Goal: Information Seeking & Learning: Learn about a topic

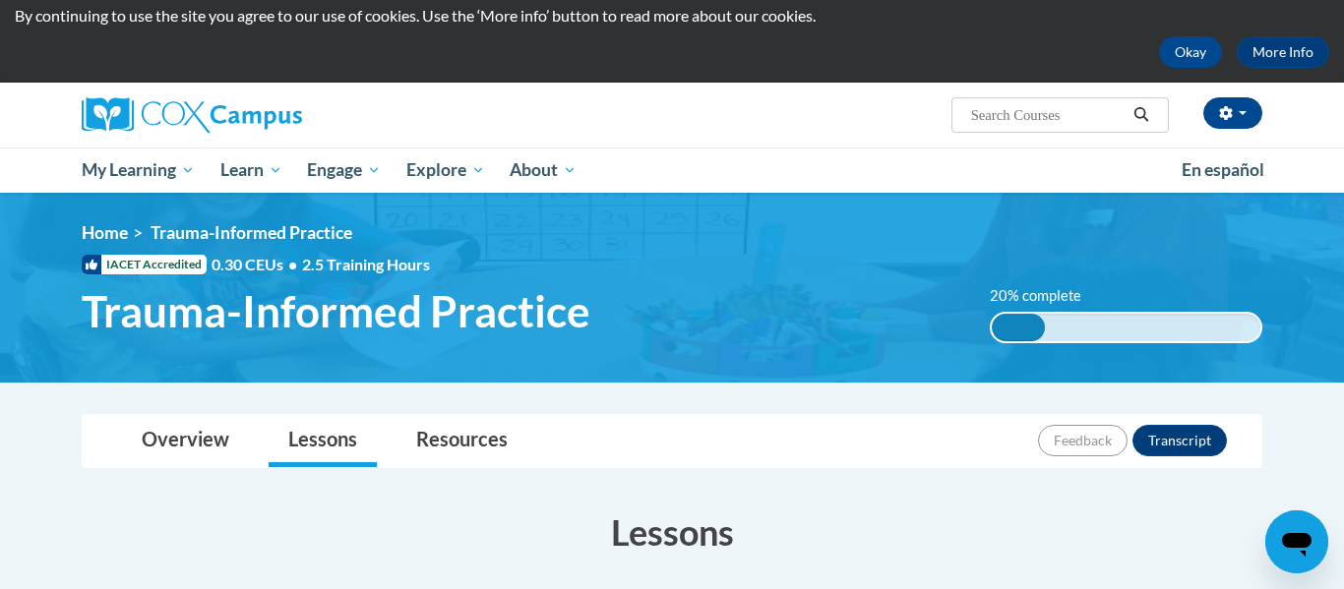
scroll to position [65, 0]
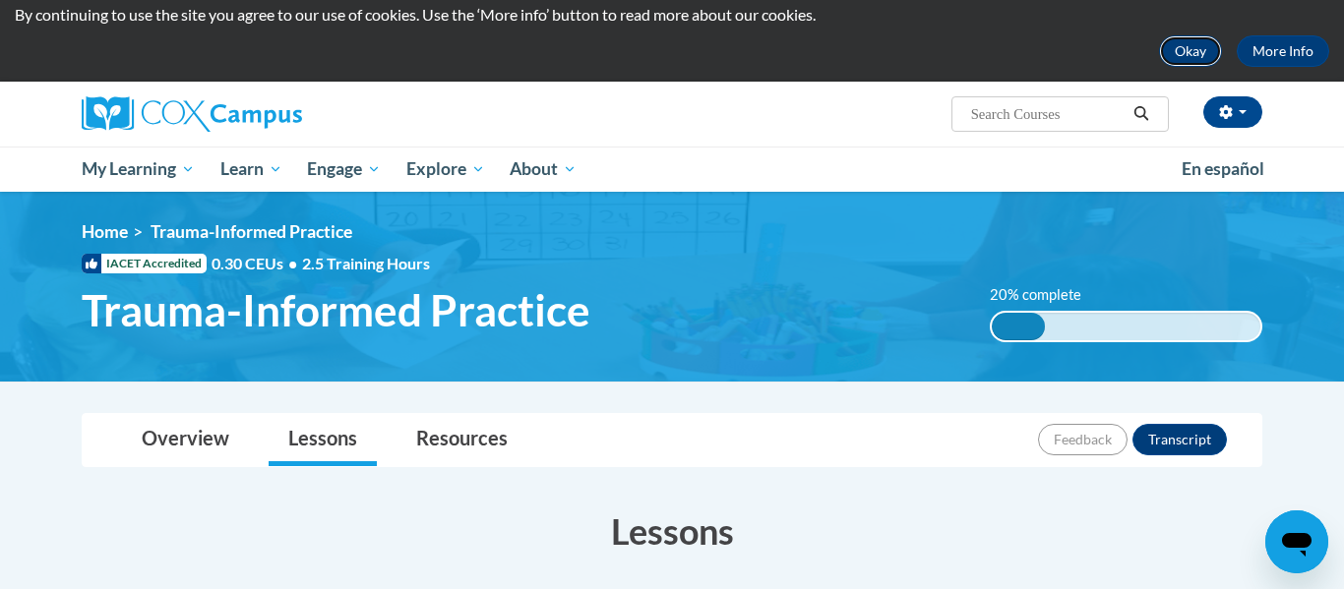
click at [1211, 61] on button "Okay" at bounding box center [1190, 50] width 63 height 31
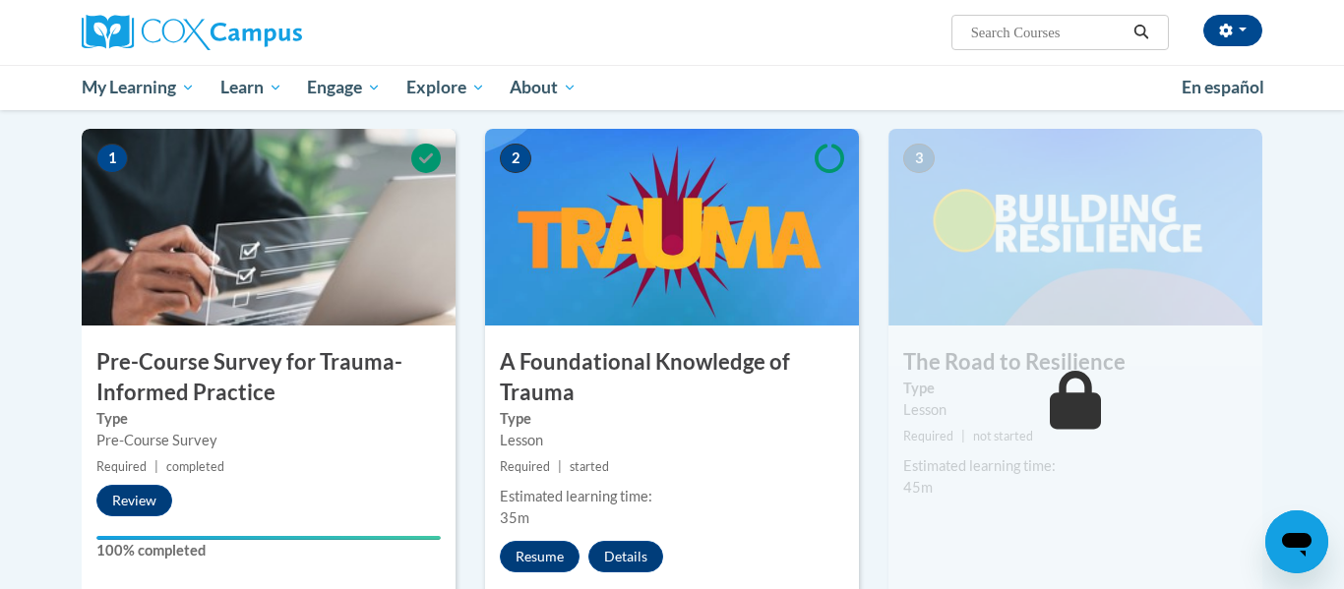
scroll to position [435, 0]
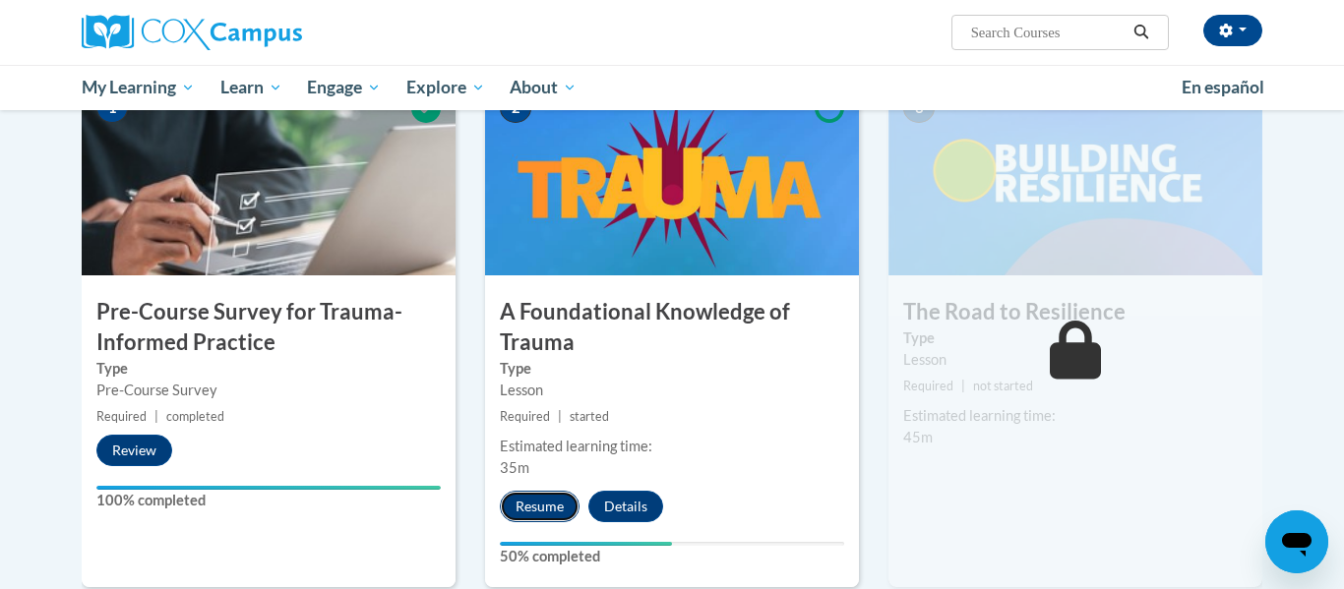
click at [547, 518] on button "Resume" at bounding box center [540, 506] width 80 height 31
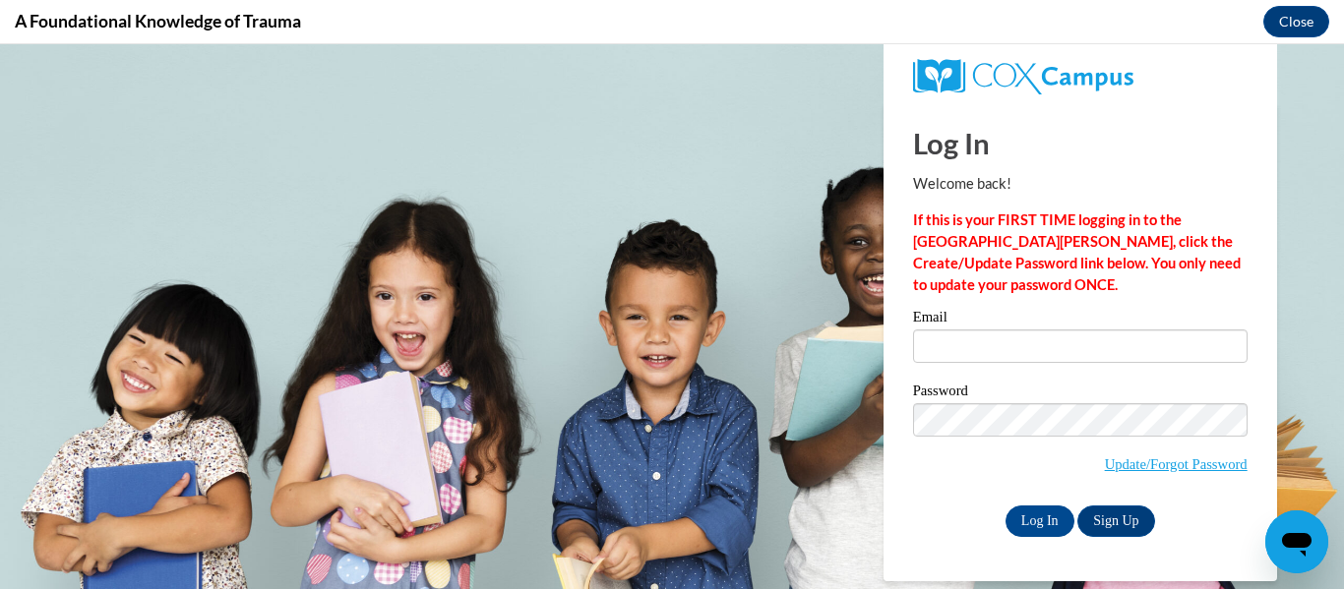
scroll to position [0, 0]
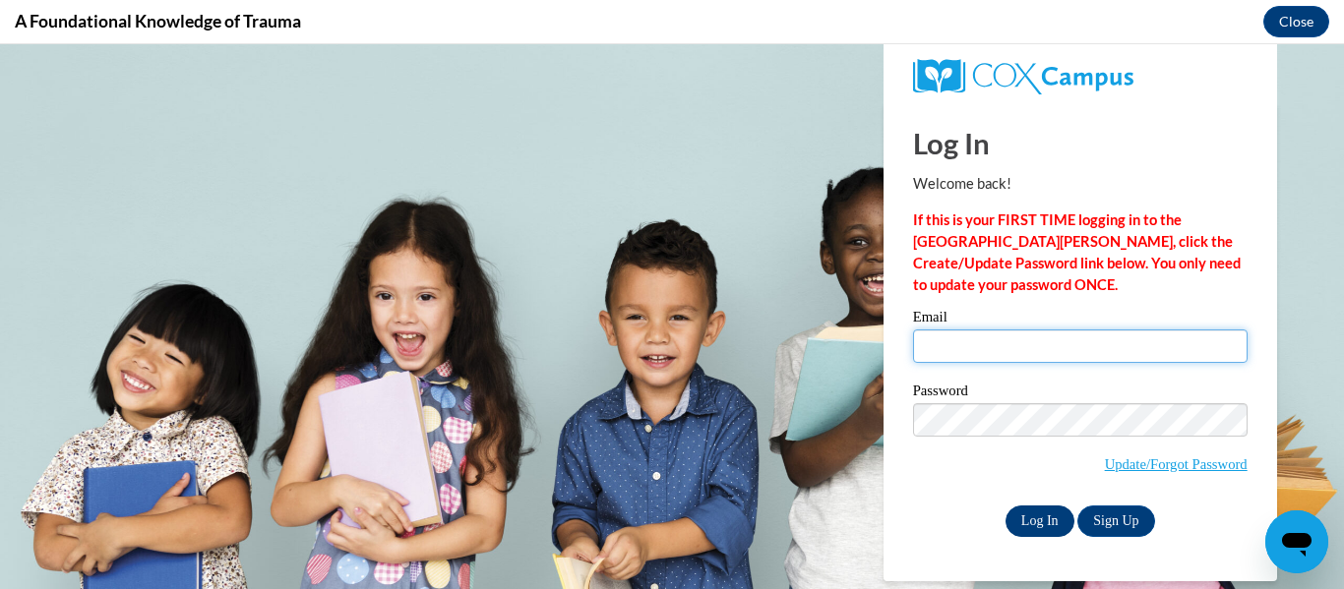
type input "evelyn.shuler@fayette.kyschools.us"
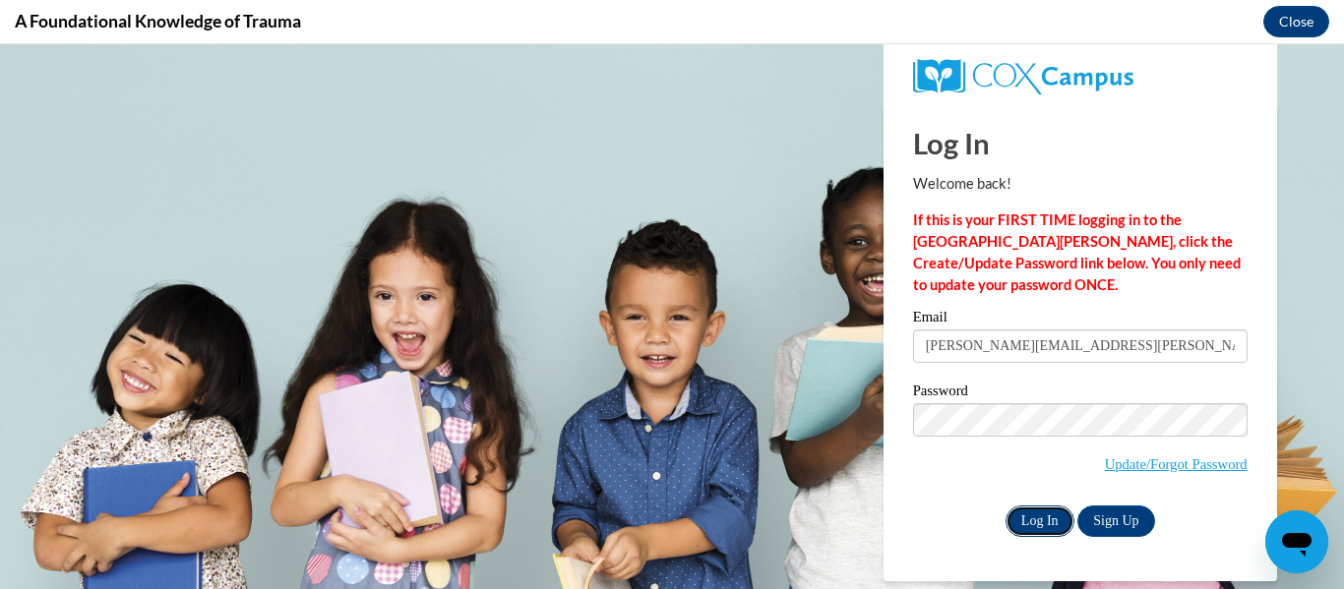
click at [1060, 521] on input "Log In" at bounding box center [1040, 521] width 69 height 31
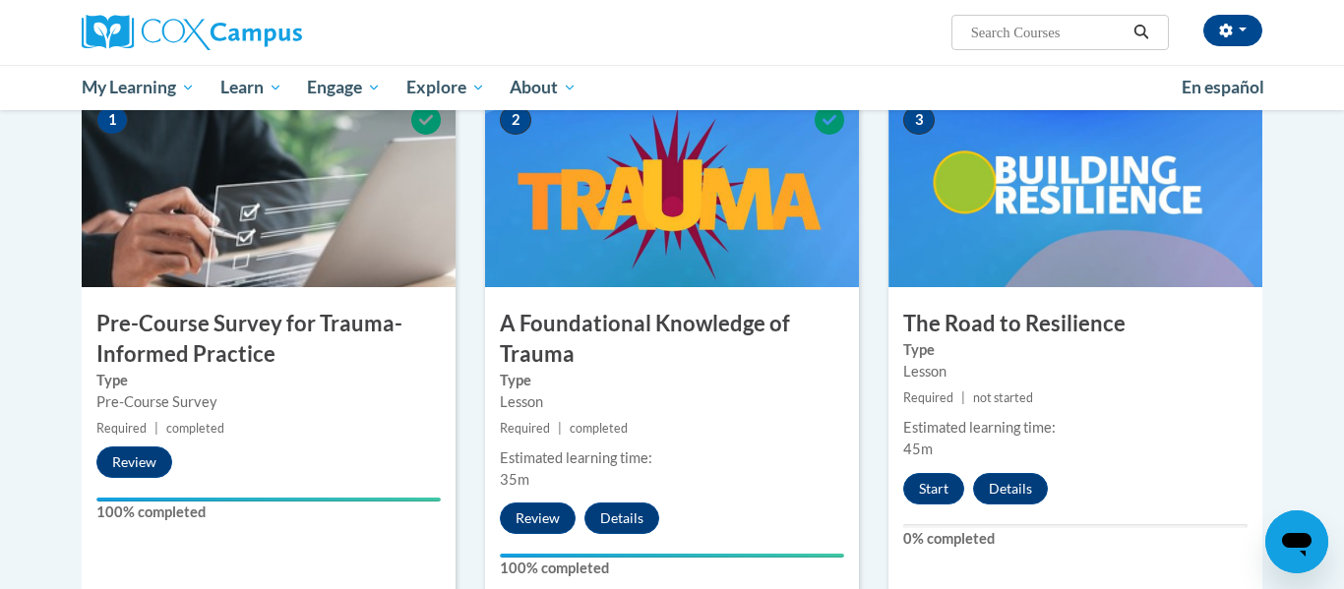
scroll to position [424, 0]
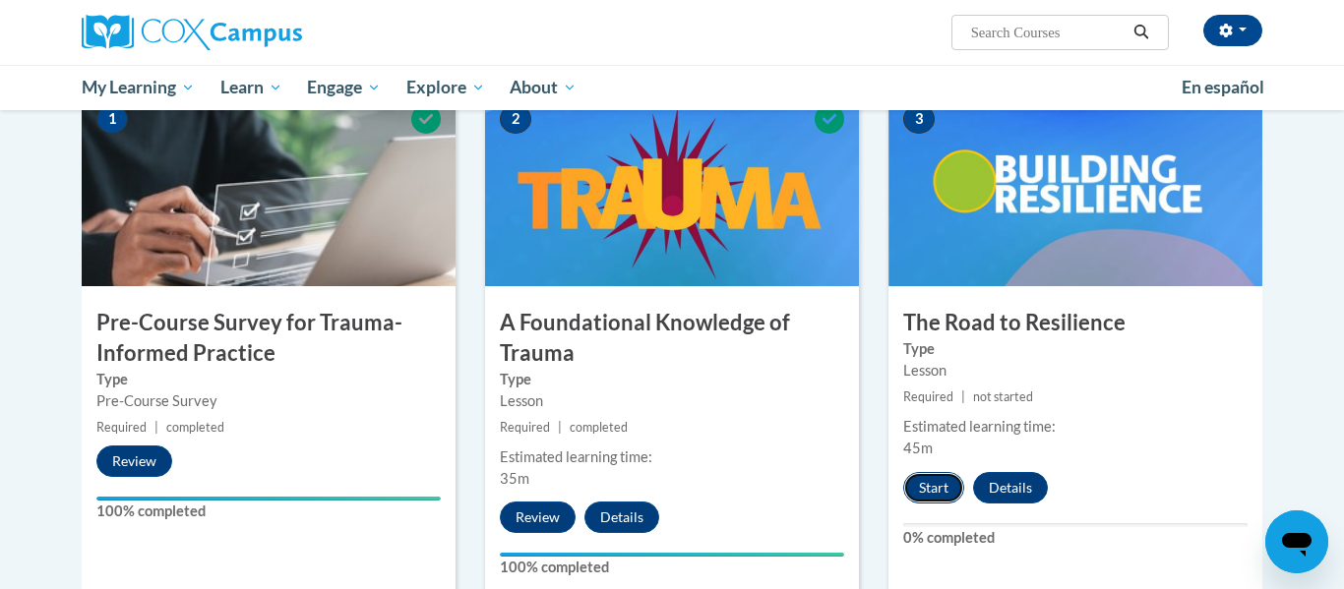
click at [915, 492] on button "Start" at bounding box center [933, 487] width 61 height 31
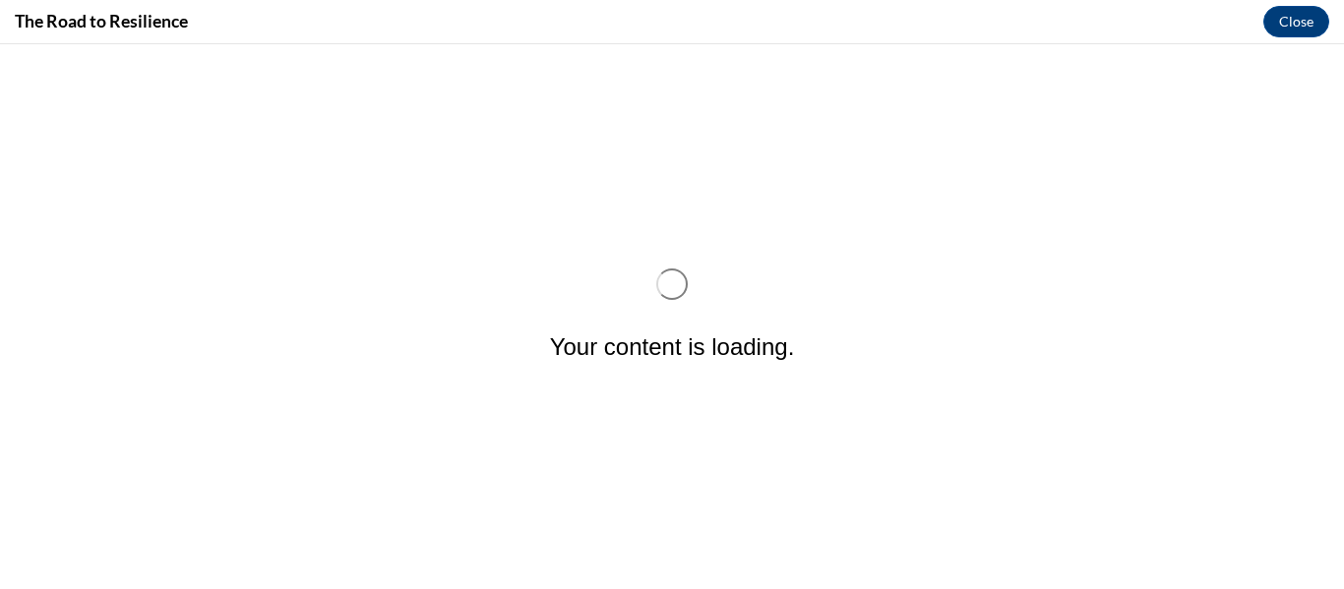
scroll to position [0, 0]
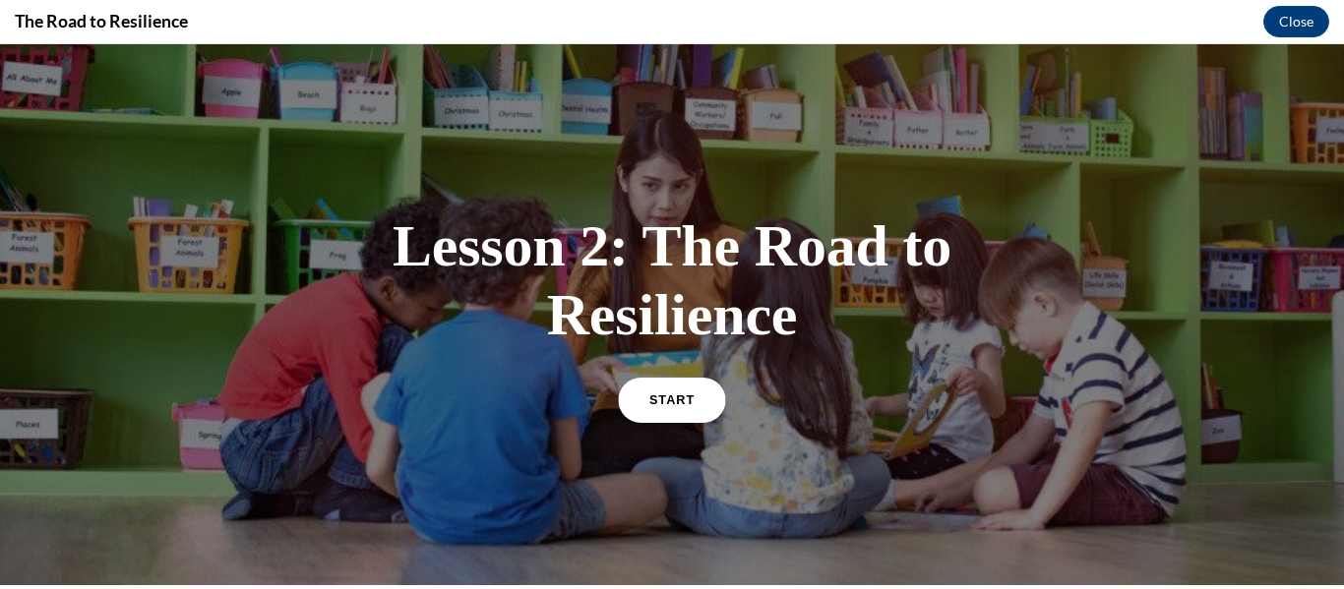
click at [713, 397] on link "START" at bounding box center [671, 399] width 107 height 45
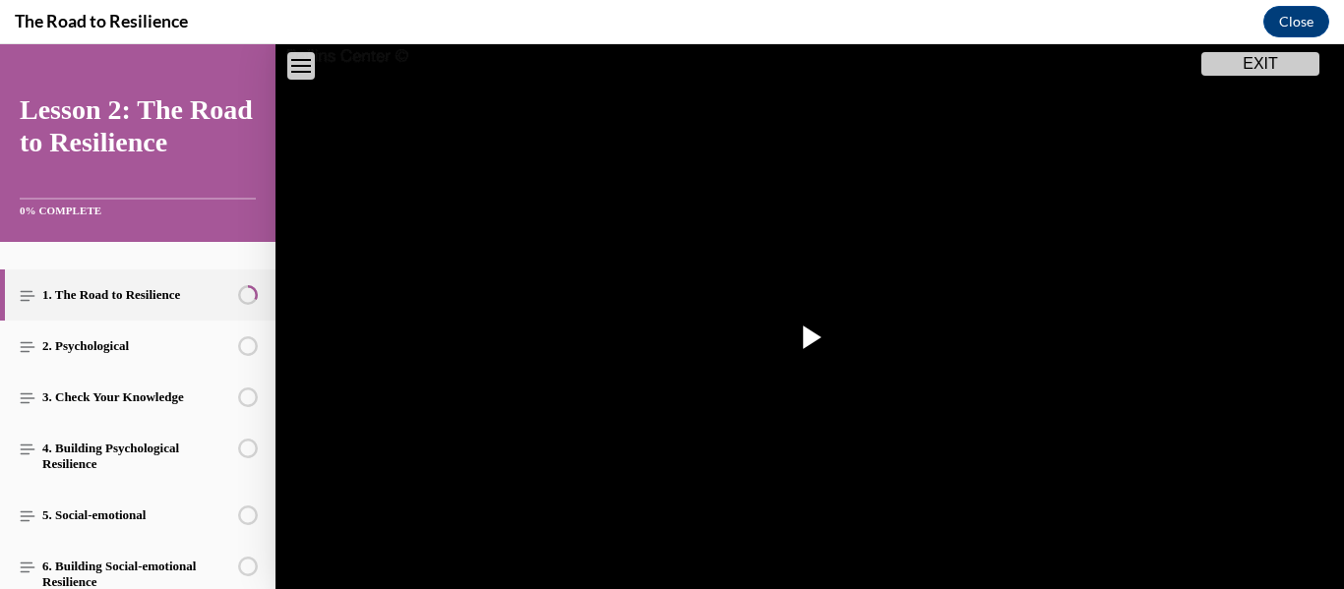
scroll to position [241, 0]
click at [713, 397] on img "Video player" at bounding box center [810, 320] width 1069 height 601
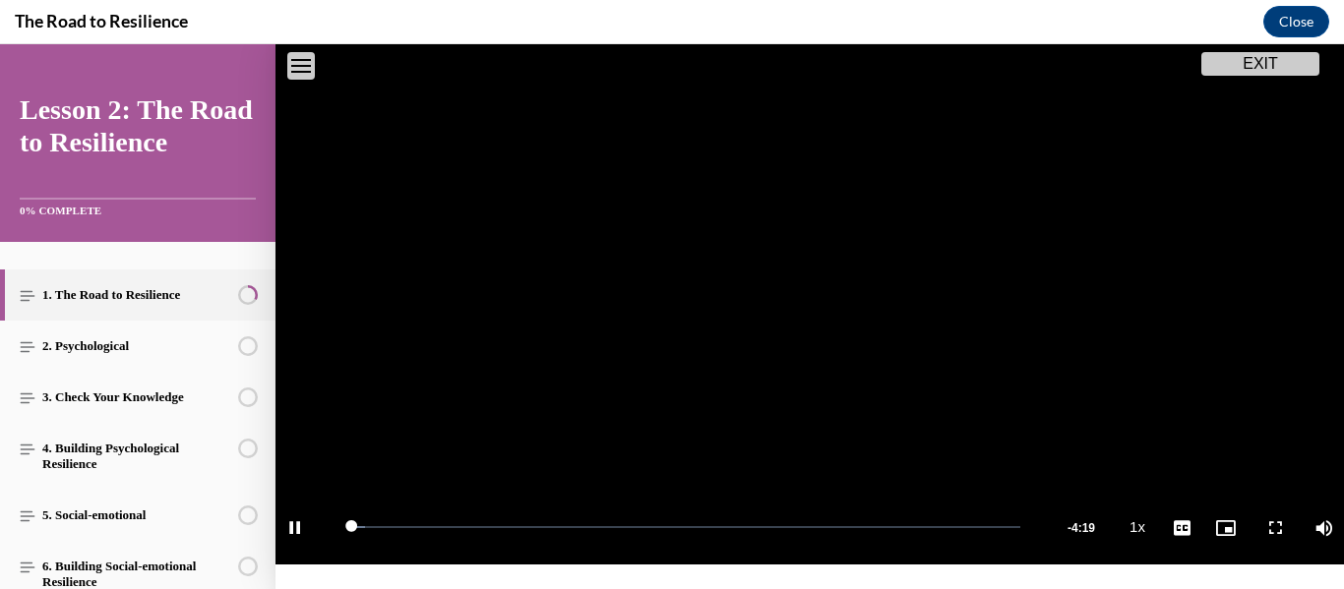
scroll to position [350, 0]
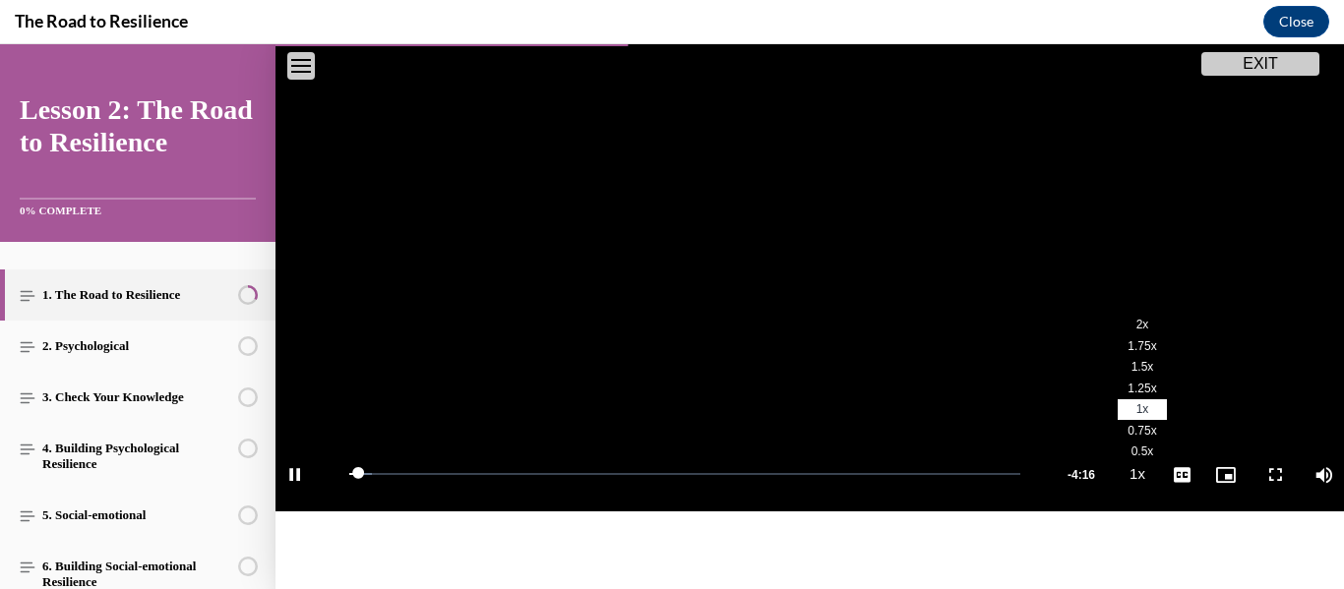
click at [1130, 359] on li "1.5x" at bounding box center [1142, 368] width 49 height 22
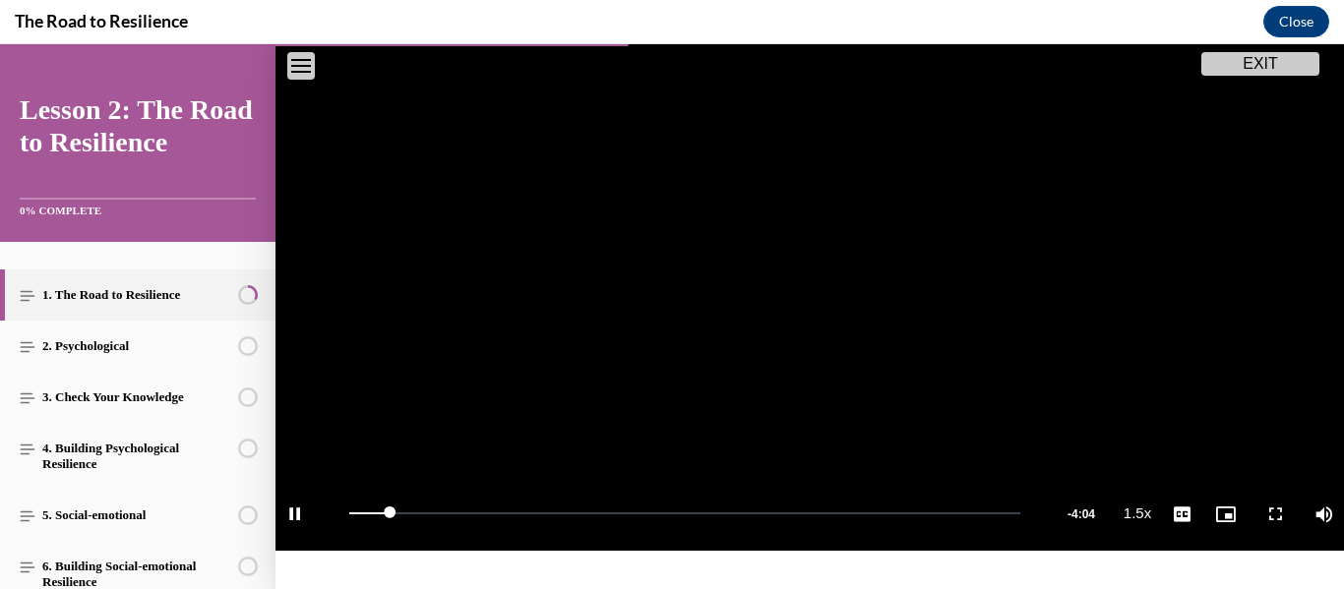
scroll to position [315, 0]
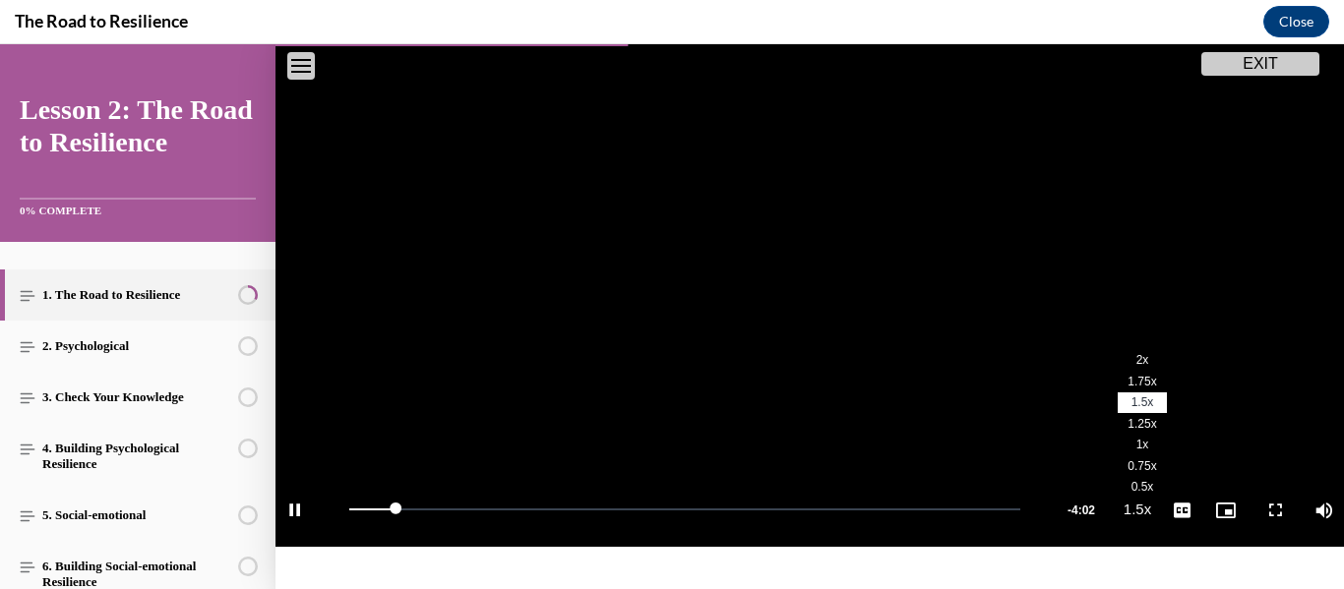
click at [1133, 428] on span "1.25x" at bounding box center [1142, 424] width 29 height 14
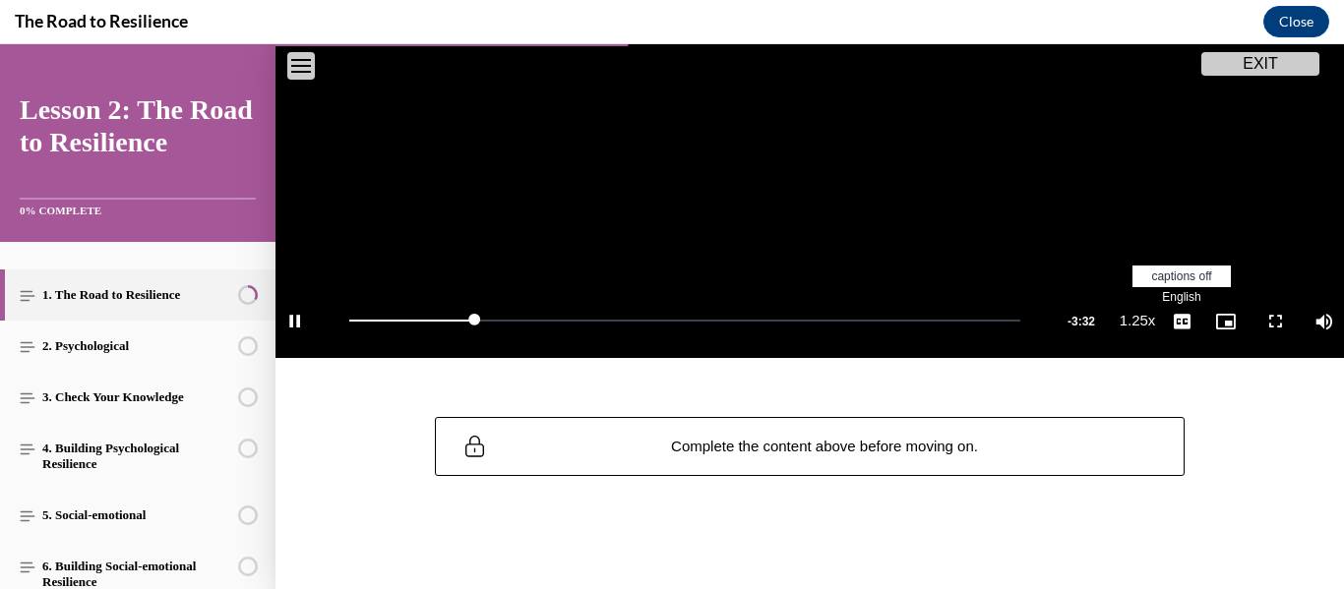
click at [1201, 297] on li "English" at bounding box center [1182, 298] width 98 height 22
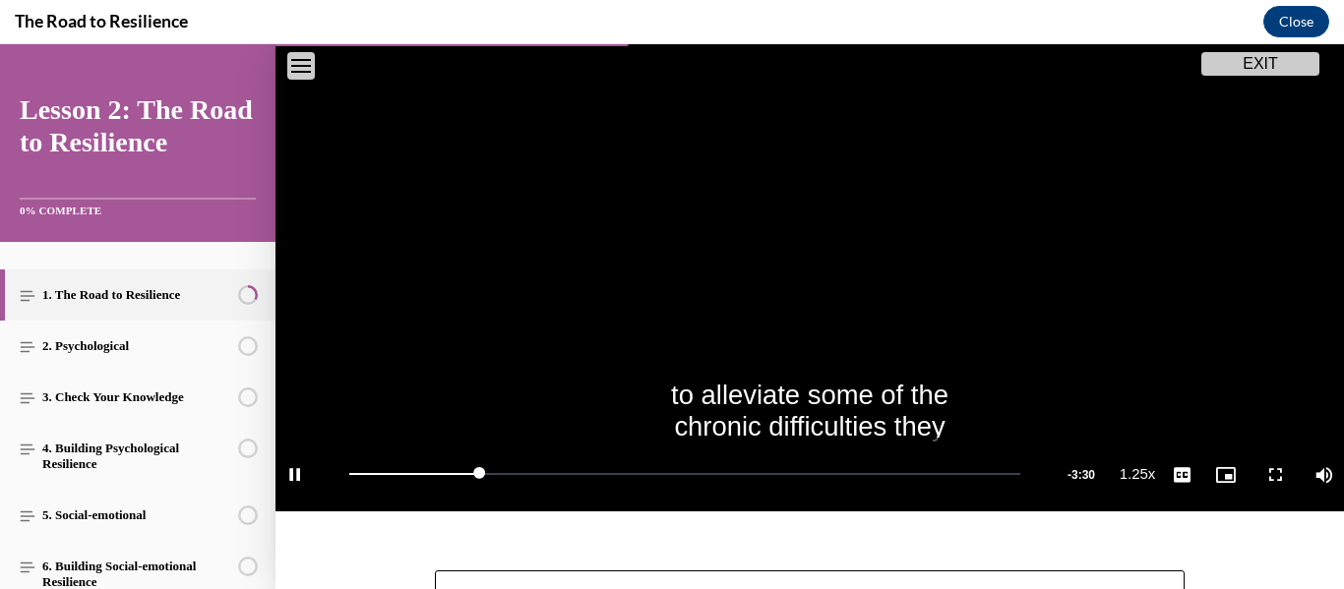
scroll to position [347, 0]
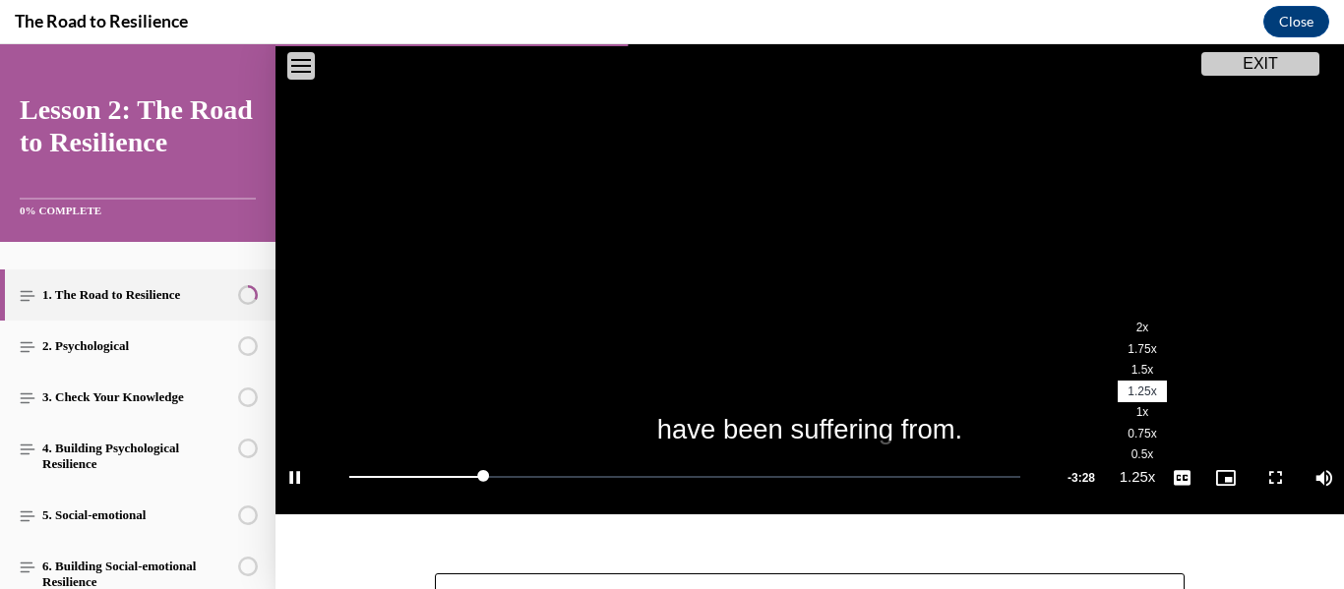
click at [1149, 370] on span "1.5x" at bounding box center [1143, 370] width 23 height 14
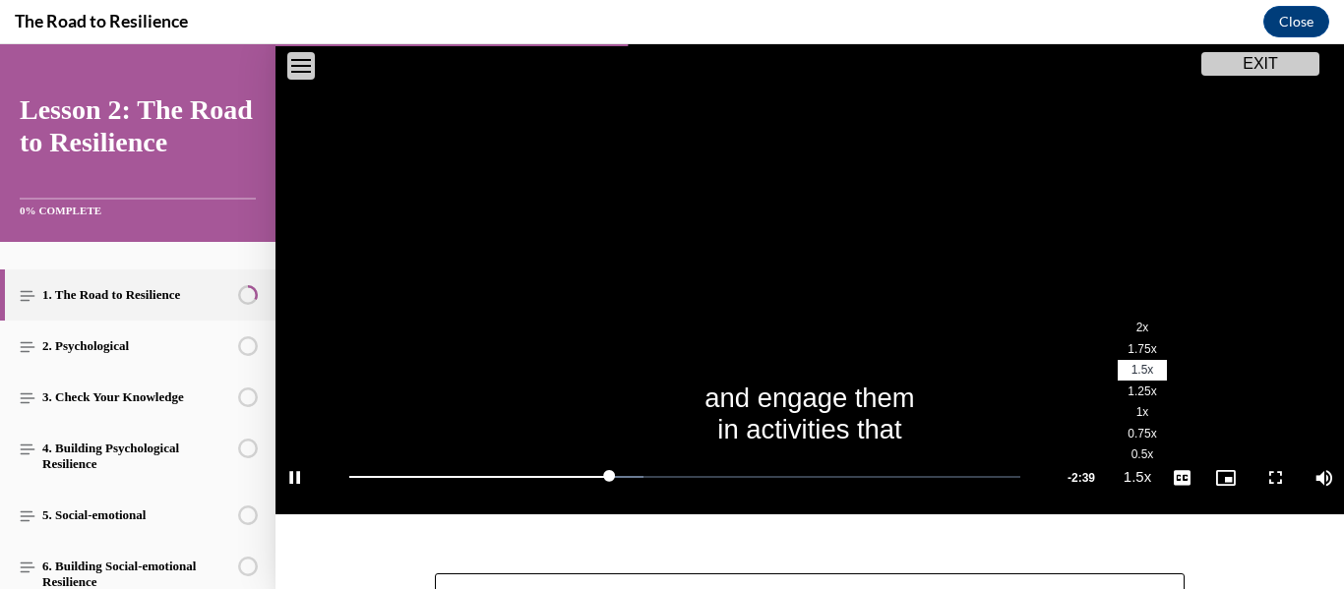
click at [1146, 385] on span "1.25x" at bounding box center [1142, 392] width 29 height 14
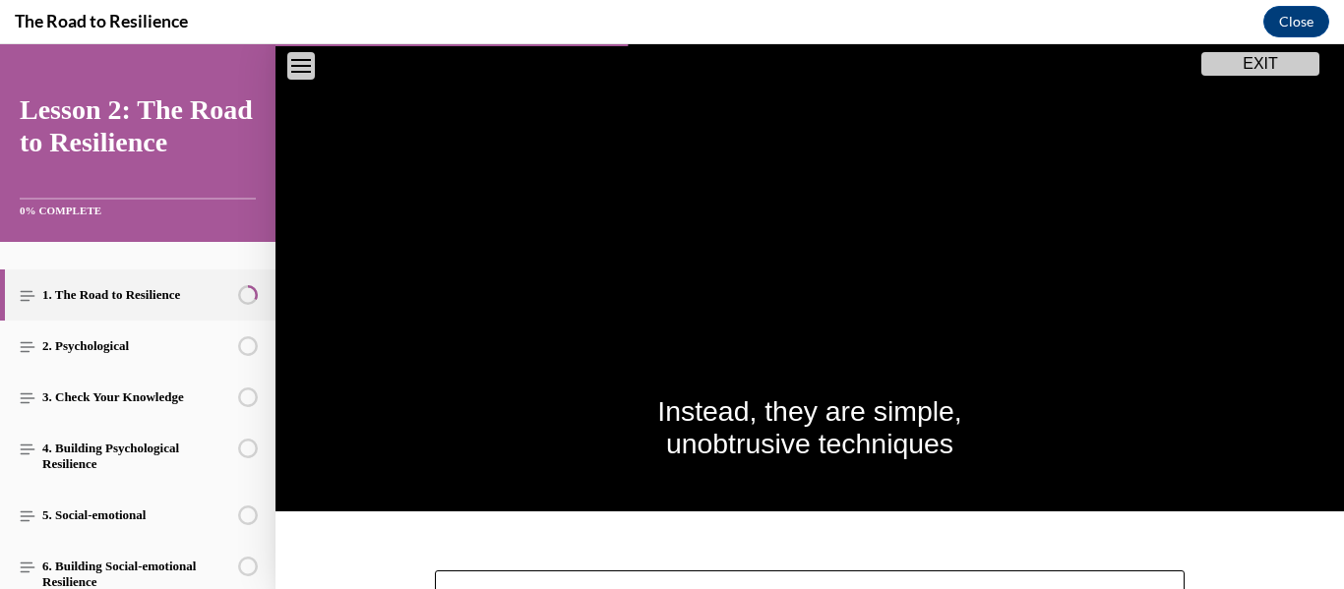
scroll to position [354, 0]
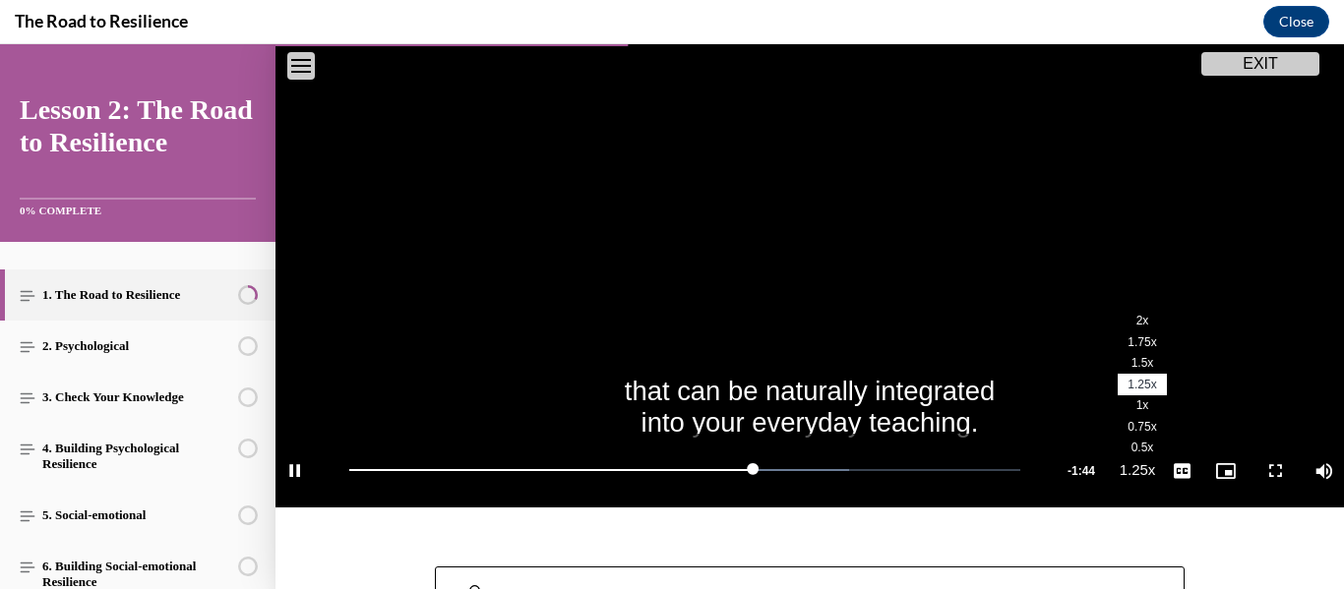
click at [1151, 361] on span "1.5x" at bounding box center [1143, 363] width 23 height 14
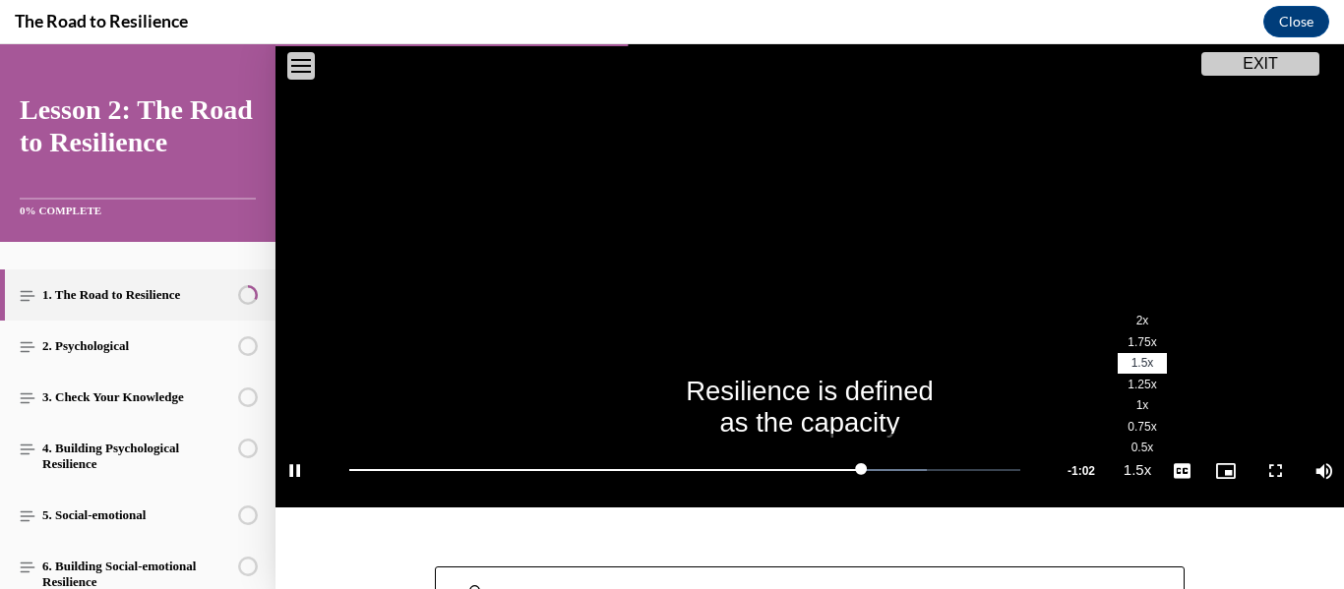
click at [1147, 391] on span "1.25x" at bounding box center [1142, 385] width 29 height 14
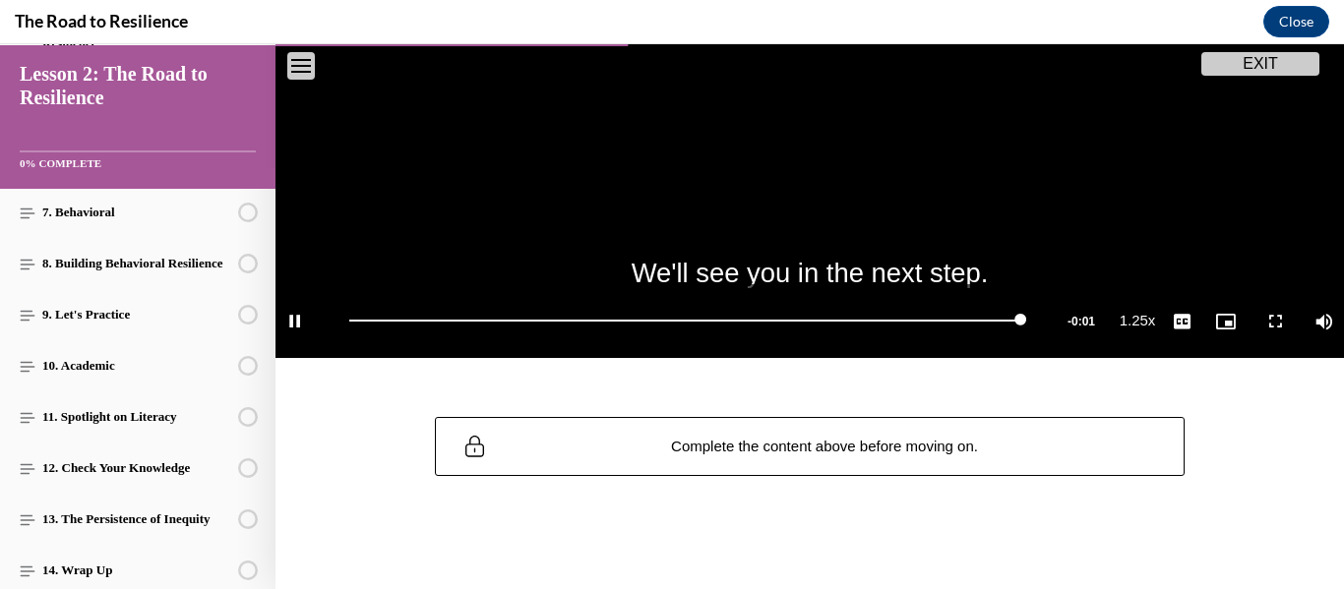
scroll to position [501, 0]
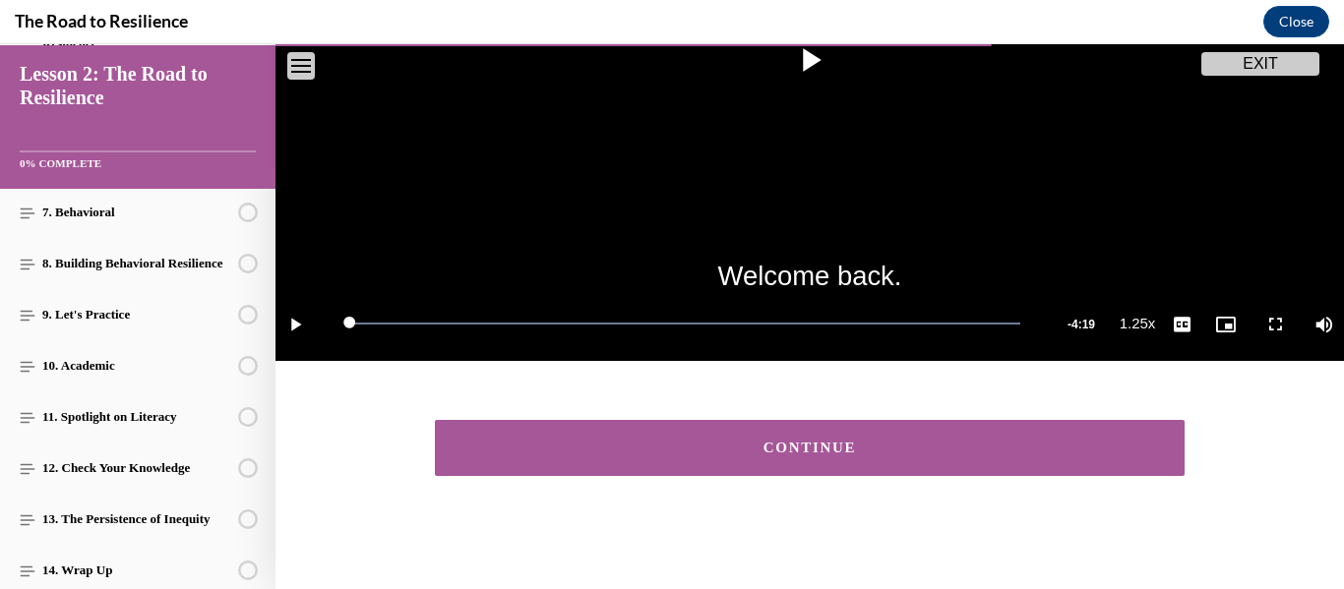
click at [757, 449] on div "CONTINUE" at bounding box center [809, 448] width 689 height 15
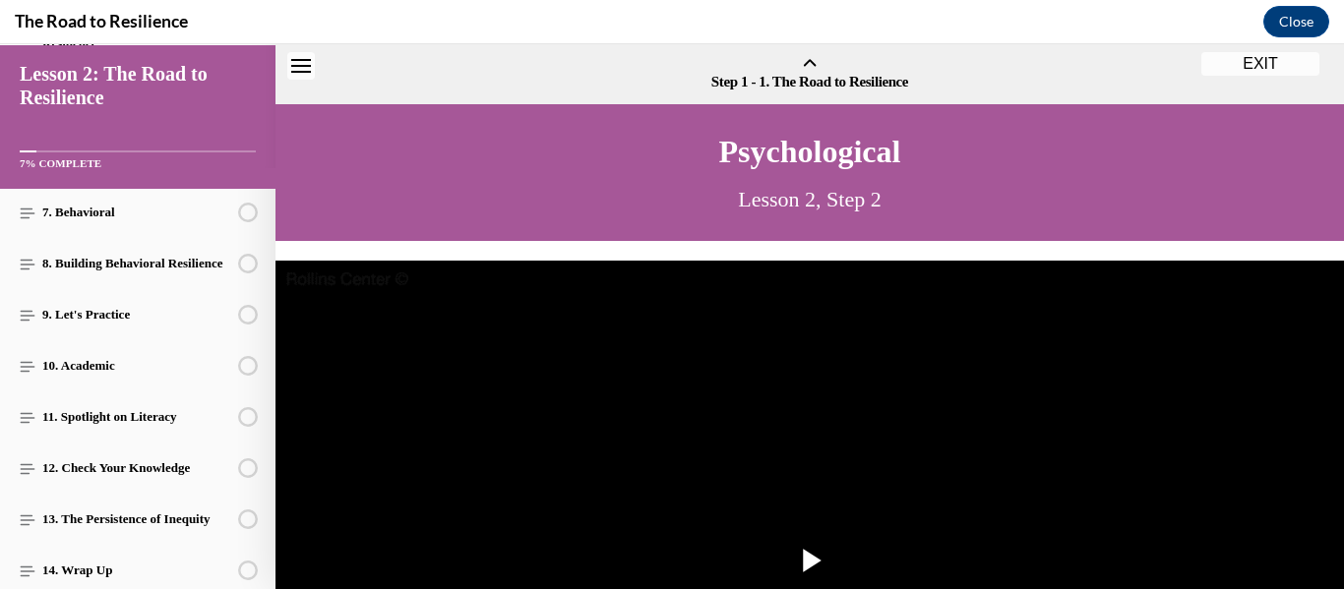
scroll to position [61, 0]
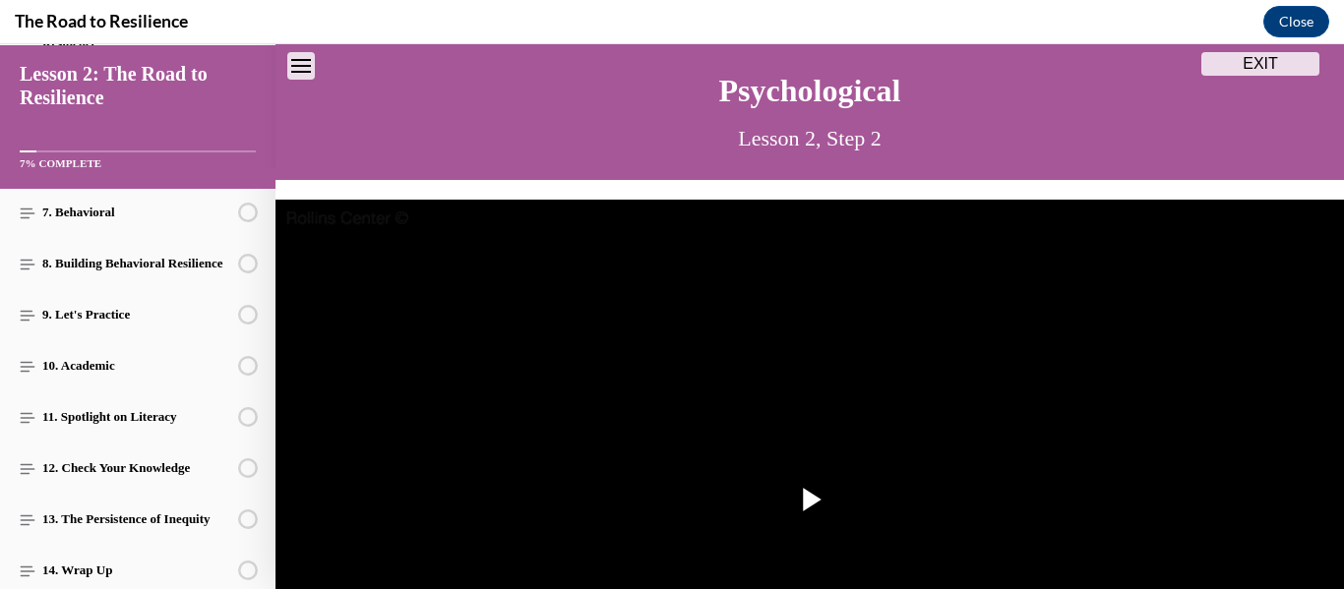
click at [757, 449] on img "Video player" at bounding box center [810, 500] width 1069 height 601
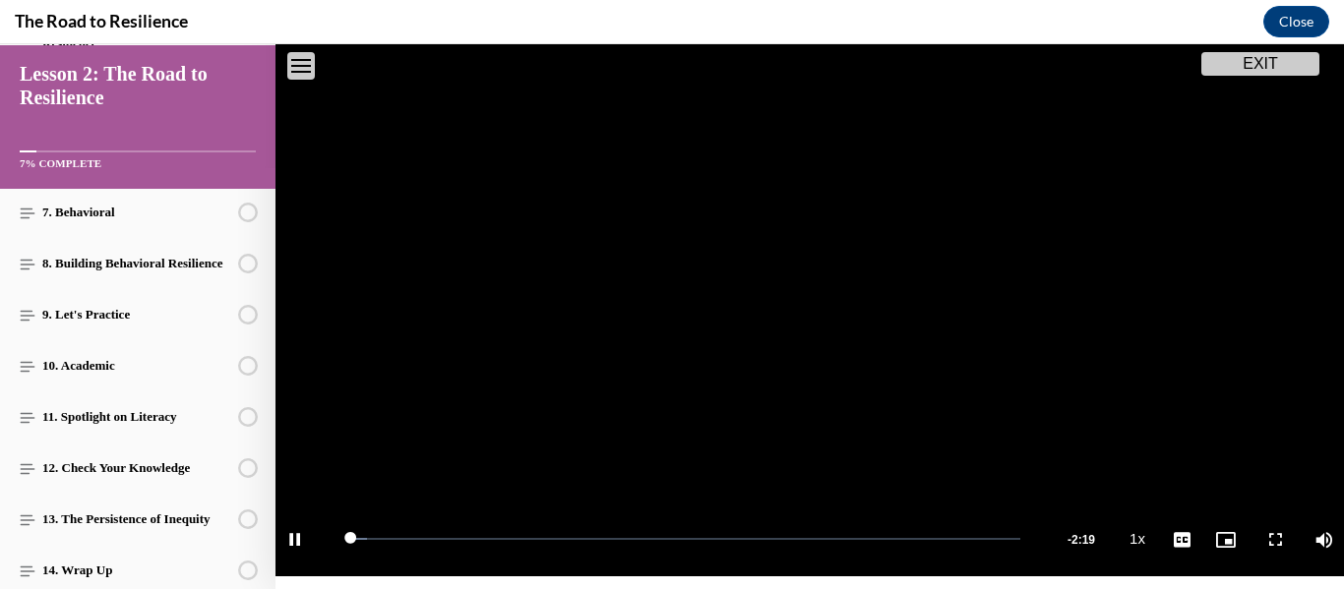
scroll to position [288, 0]
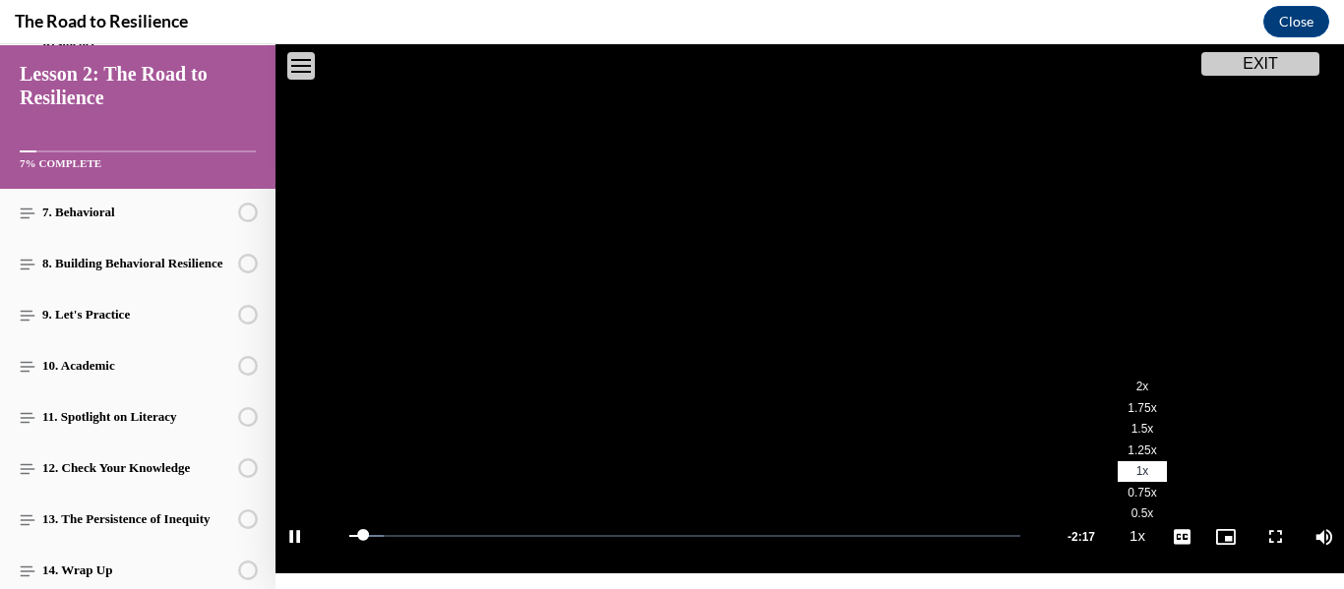
click at [1145, 425] on span "1.5x" at bounding box center [1143, 429] width 23 height 14
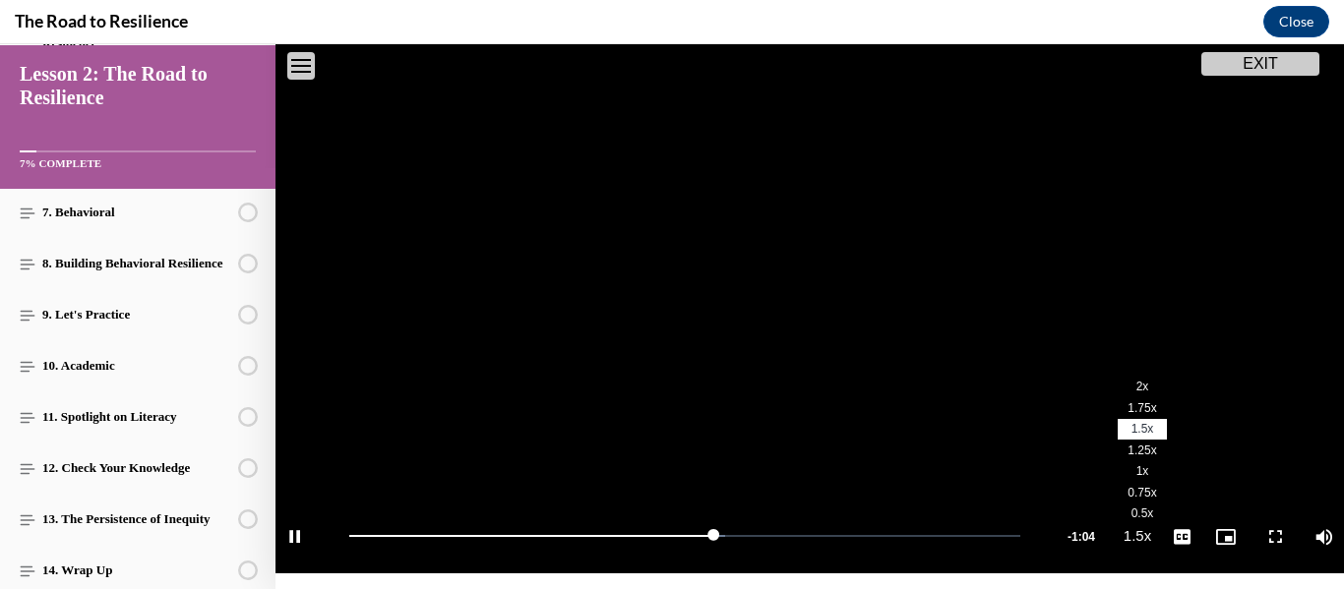
click at [1136, 454] on span "1.25x" at bounding box center [1142, 451] width 29 height 14
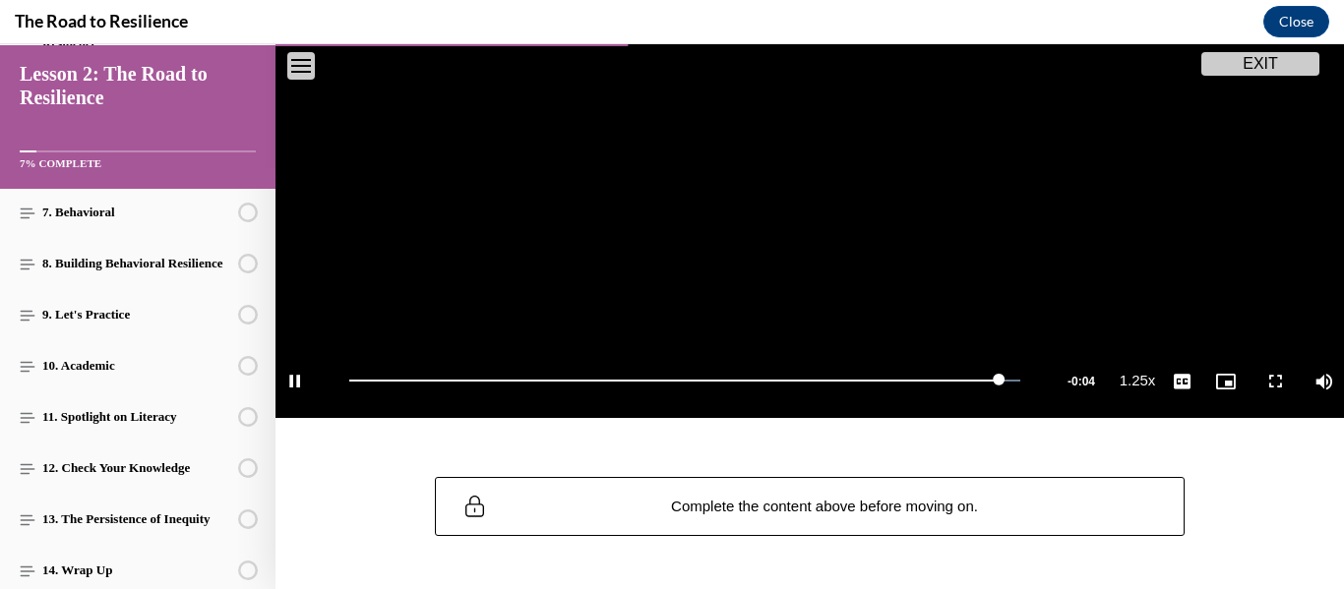
scroll to position [449, 0]
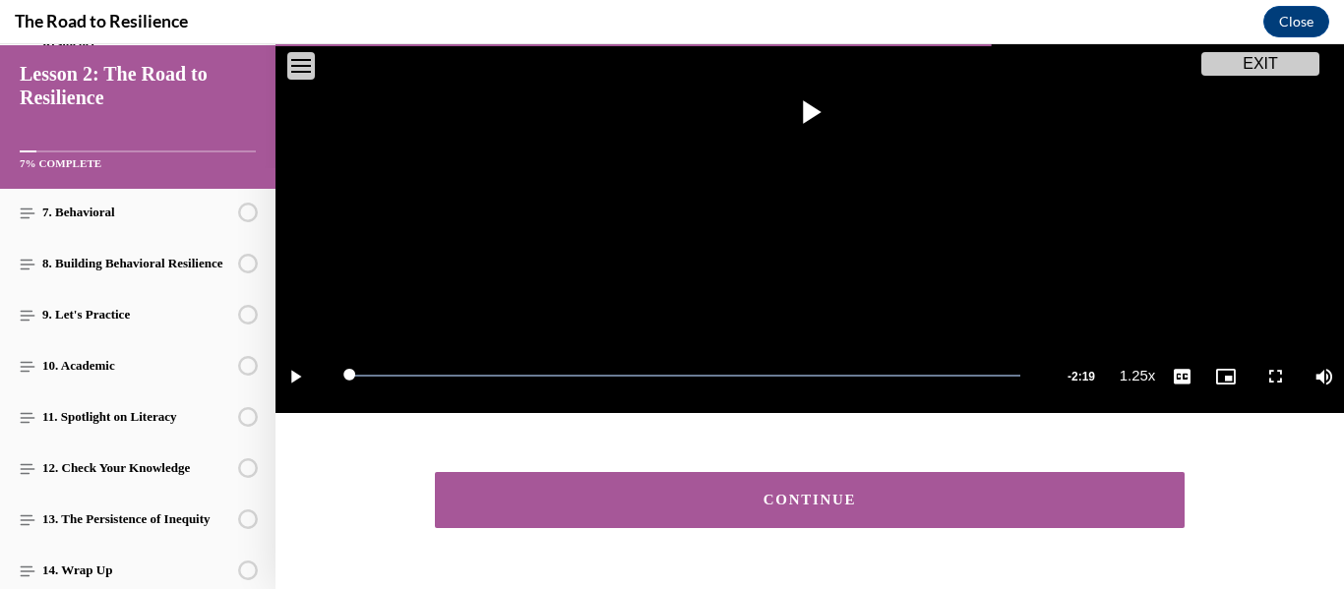
click at [1084, 522] on button "CONTINUE" at bounding box center [810, 500] width 750 height 56
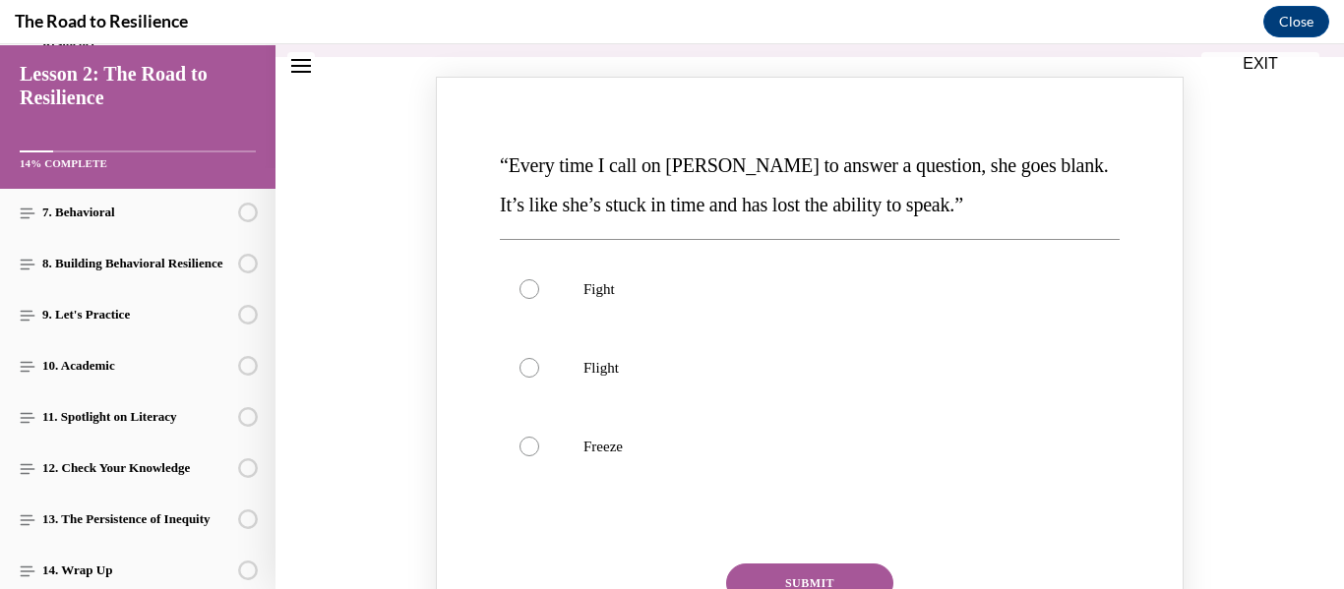
scroll to position [245, 0]
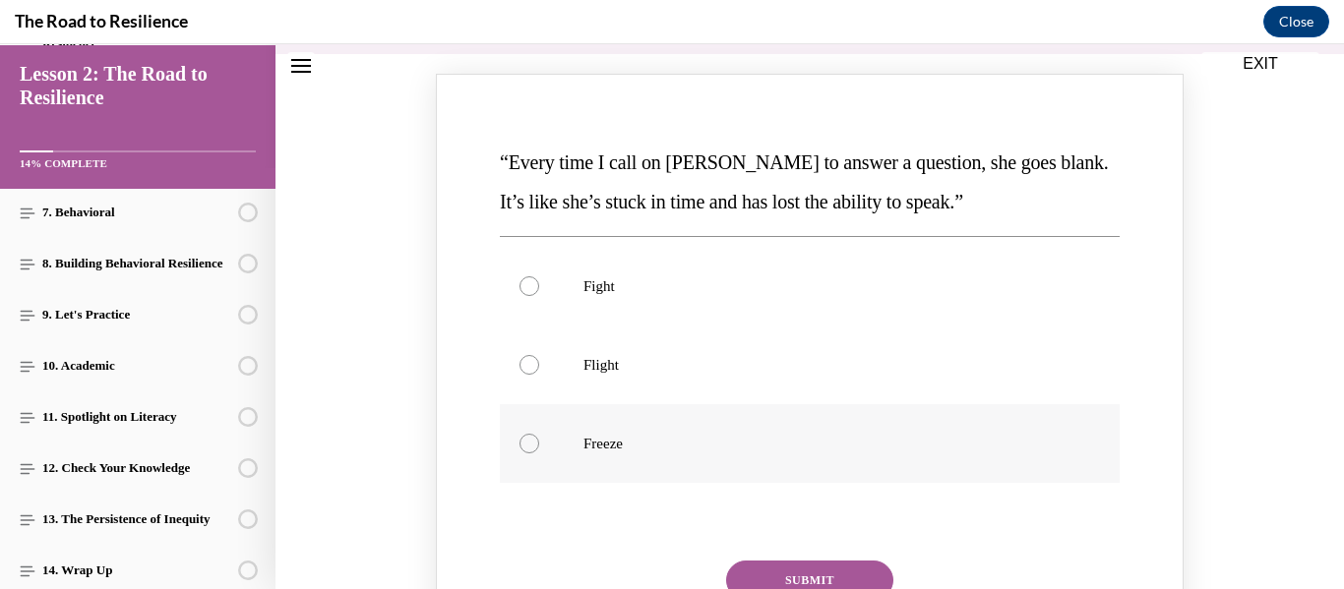
click at [595, 410] on label "Freeze" at bounding box center [810, 443] width 620 height 79
click at [539, 434] on input "Freeze" at bounding box center [530, 444] width 20 height 20
radio input "true"
click at [808, 574] on button "SUBMIT" at bounding box center [809, 580] width 167 height 39
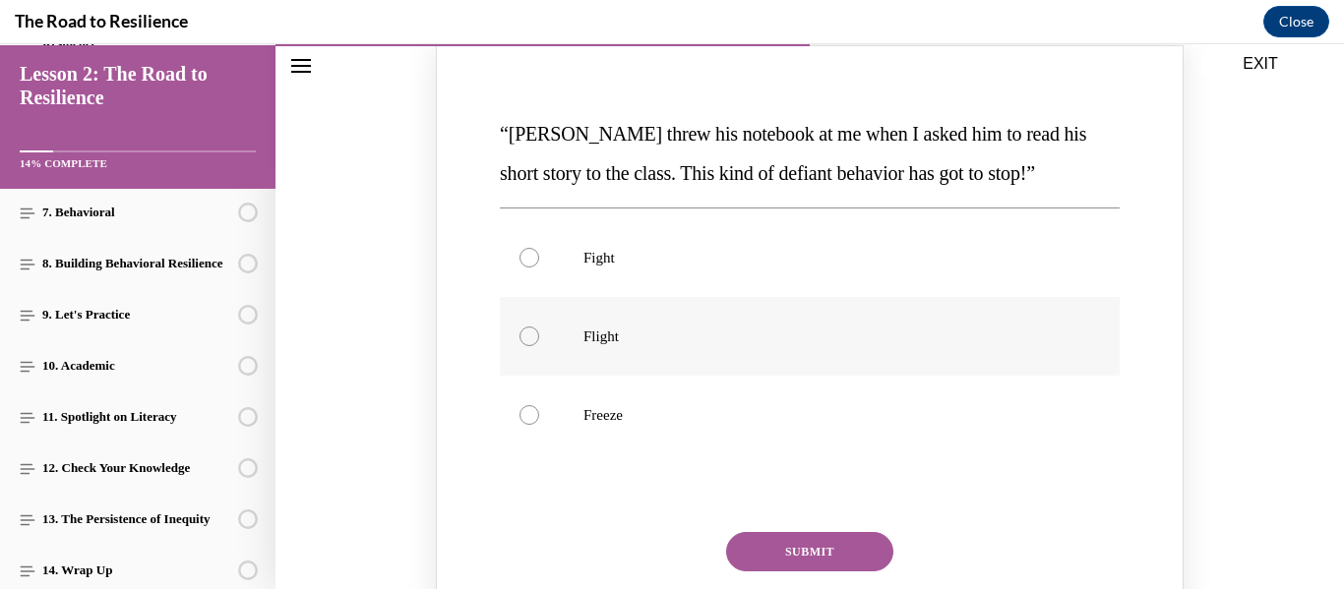
scroll to position [1074, 0]
click at [838, 218] on label "Fight" at bounding box center [810, 256] width 620 height 79
click at [539, 247] on input "Fight" at bounding box center [530, 257] width 20 height 20
radio input "true"
click at [841, 542] on button "SUBMIT" at bounding box center [809, 550] width 167 height 39
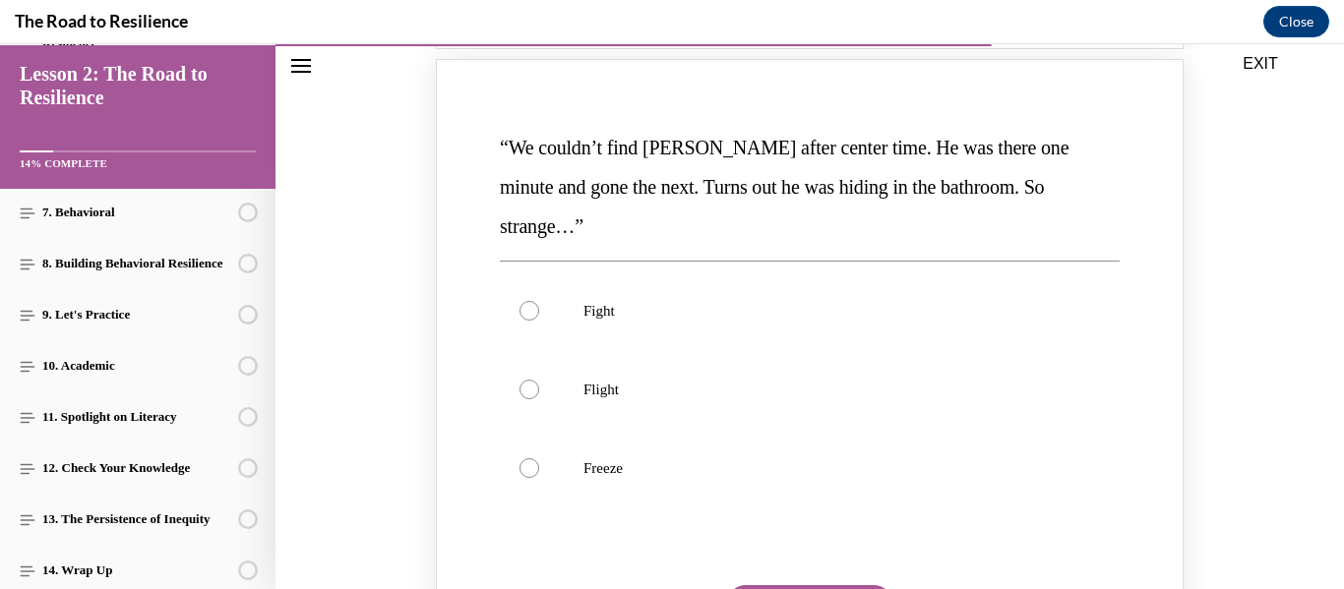
scroll to position [1862, 0]
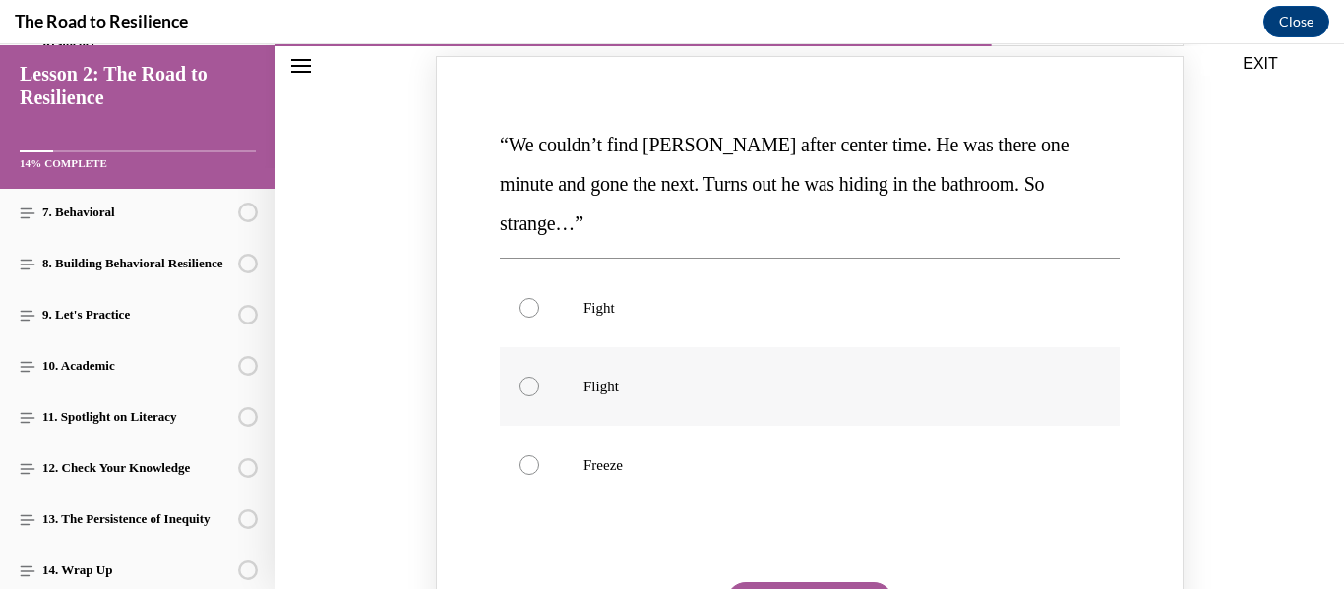
click at [838, 377] on p "Flight" at bounding box center [827, 387] width 487 height 20
click at [539, 377] on input "Flight" at bounding box center [530, 387] width 20 height 20
radio input "true"
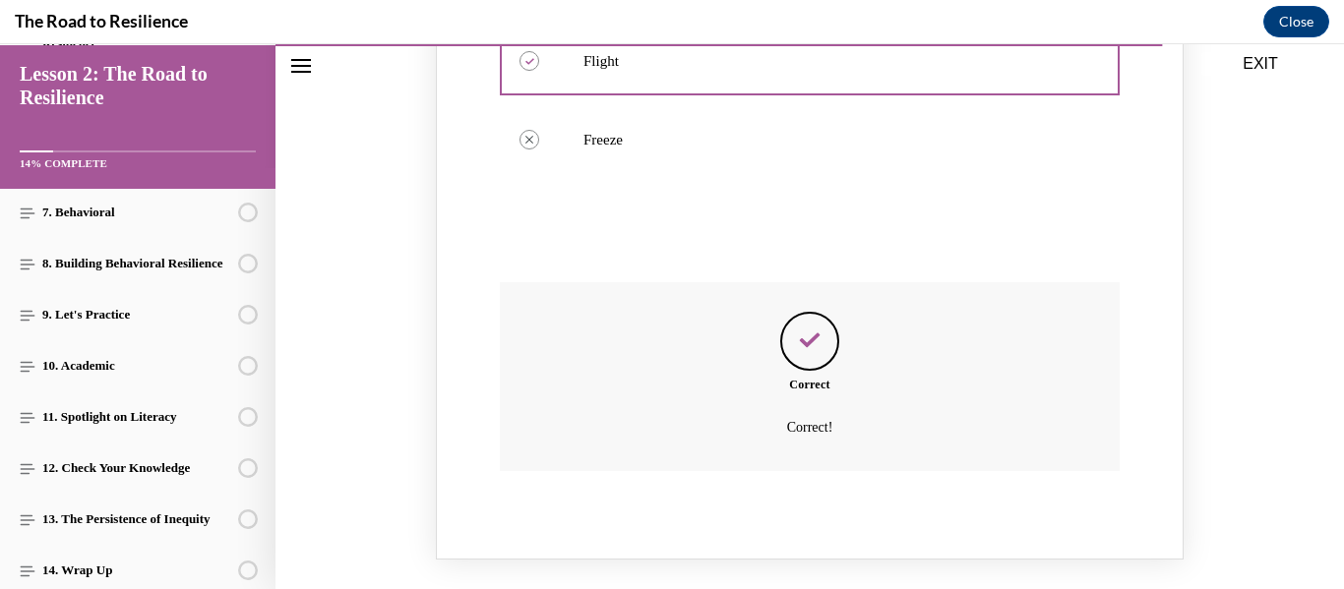
scroll to position [2327, 0]
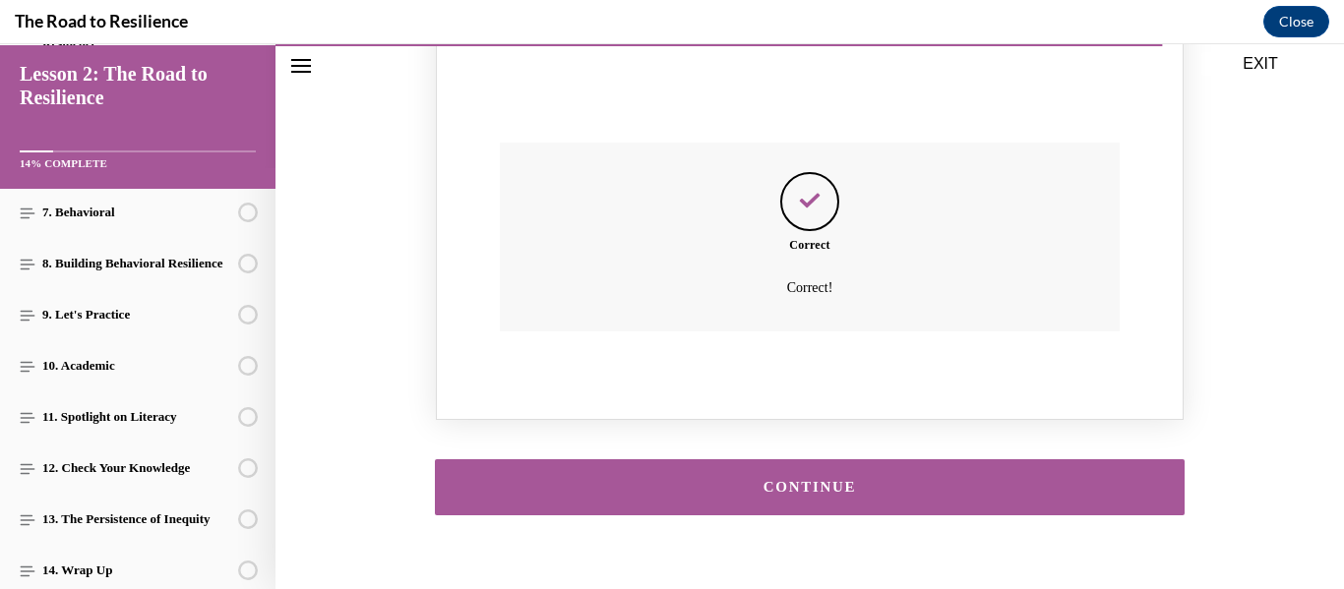
click at [843, 480] on div "CONTINUE" at bounding box center [809, 487] width 689 height 15
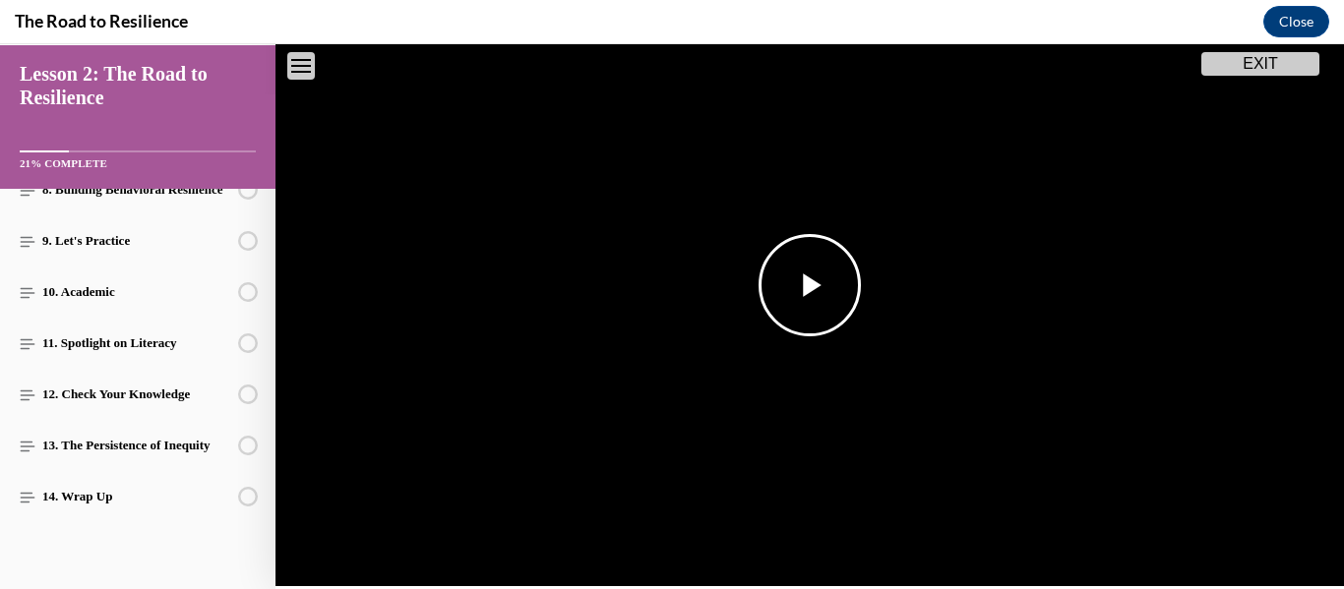
scroll to position [0, 0]
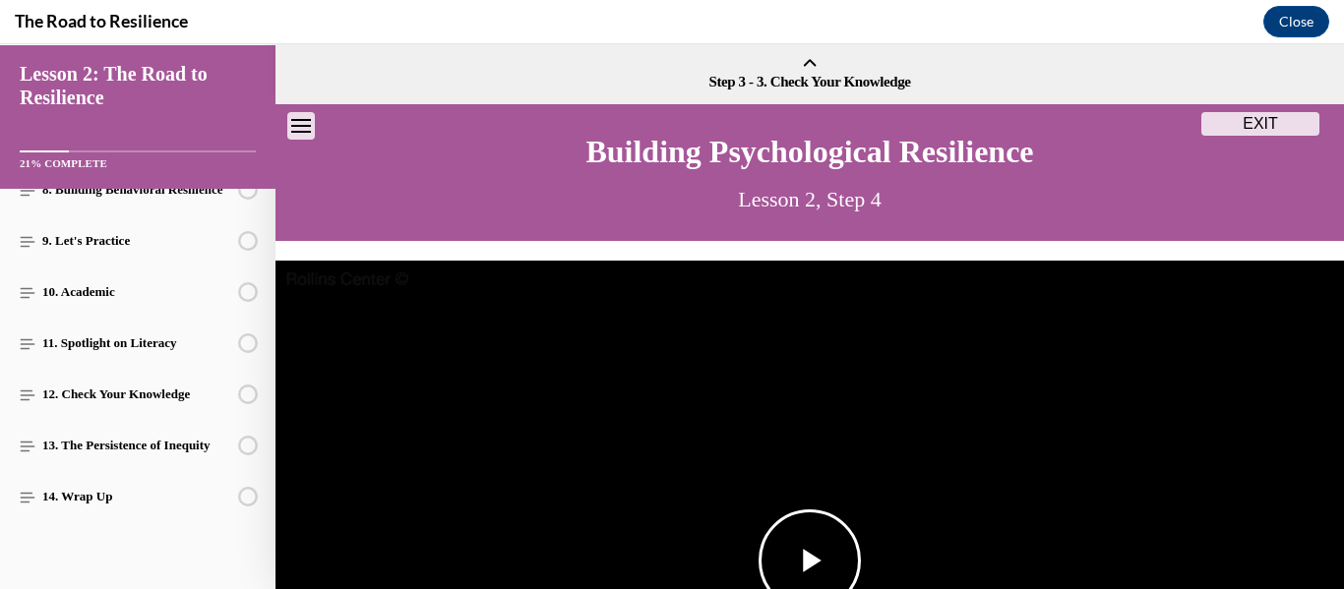
click at [722, 369] on img "Video player" at bounding box center [810, 561] width 1069 height 601
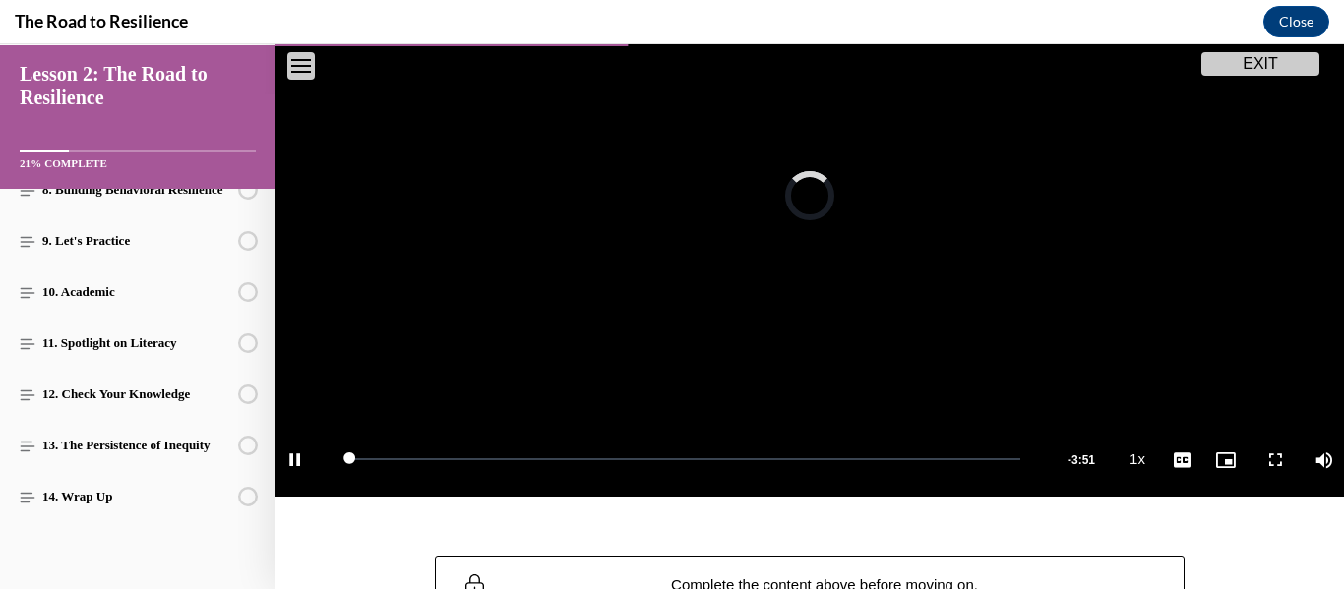
scroll to position [368, 0]
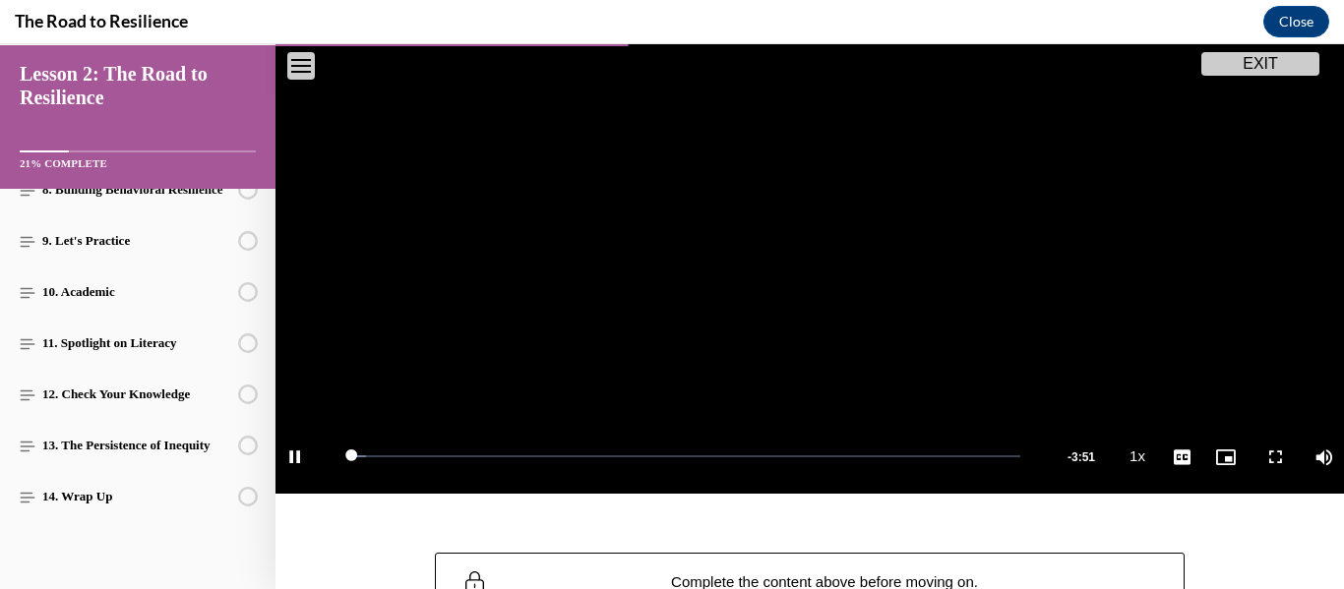
click at [842, 307] on video "Video player" at bounding box center [810, 193] width 1069 height 601
click at [1222, 68] on button "EXIT" at bounding box center [1260, 64] width 118 height 24
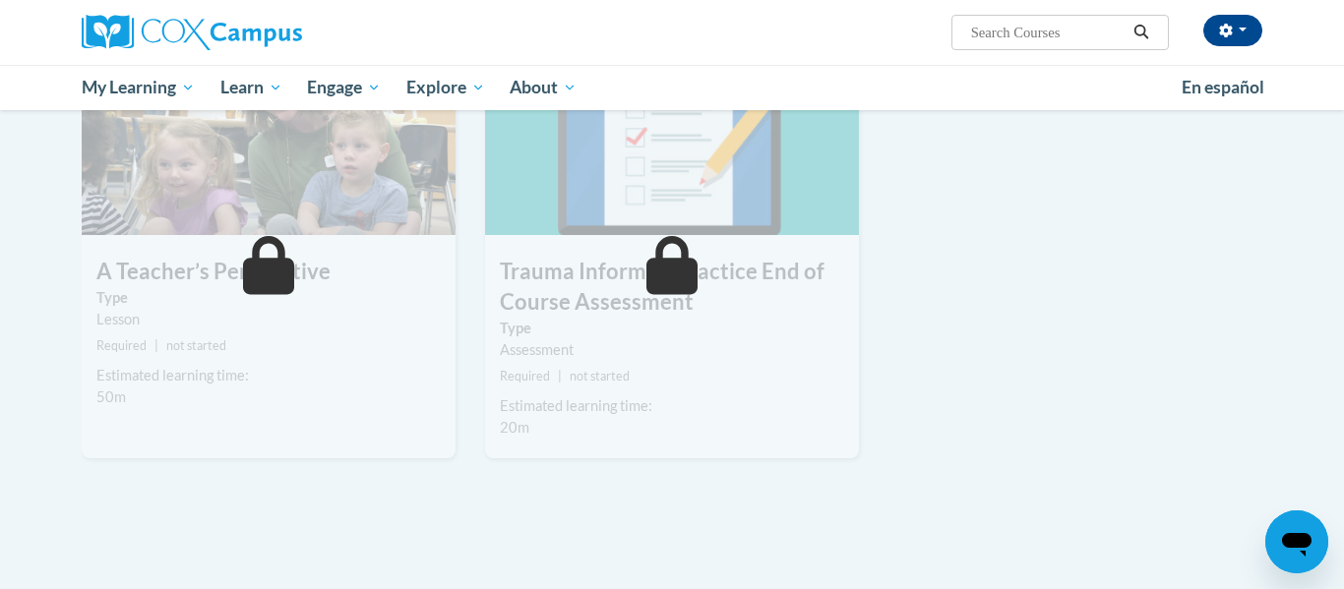
scroll to position [1022, 0]
